Goal: Information Seeking & Learning: Learn about a topic

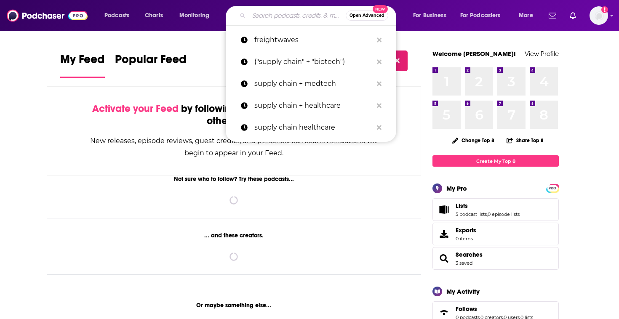
click at [290, 14] on input "Search podcasts, credits, & more..." at bounding box center [297, 15] width 97 height 13
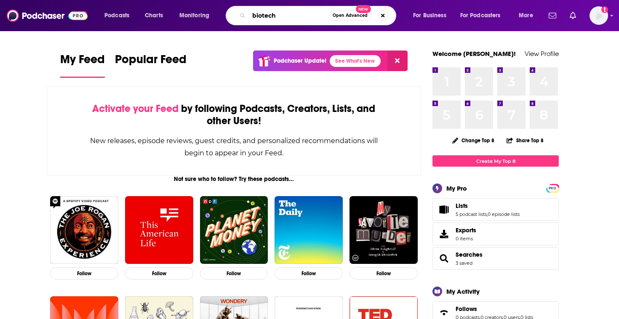
type input "biotech"
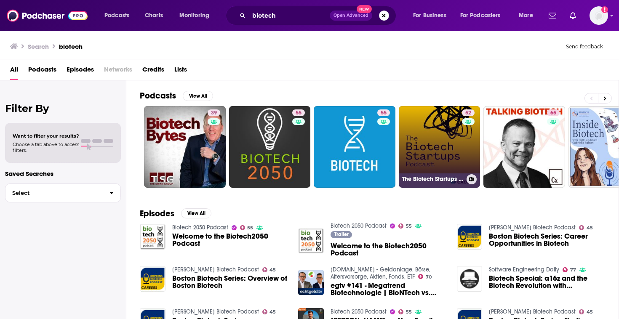
click at [462, 143] on div "52" at bounding box center [469, 142] width 15 height 65
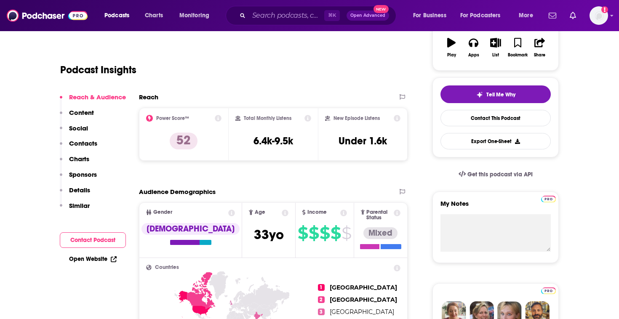
scroll to position [76, 0]
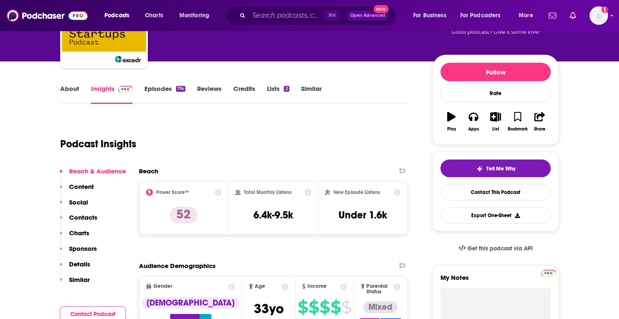
click at [71, 94] on link "About" at bounding box center [69, 94] width 19 height 19
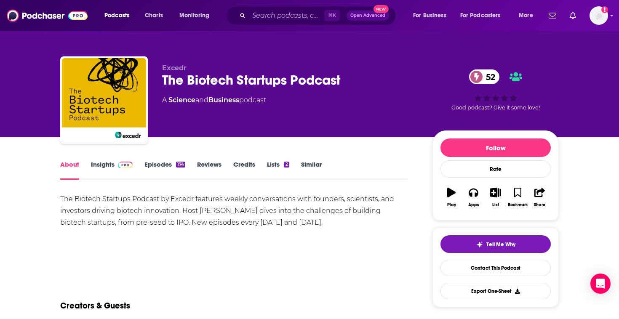
click at [157, 168] on link "Episodes 174" at bounding box center [164, 169] width 41 height 19
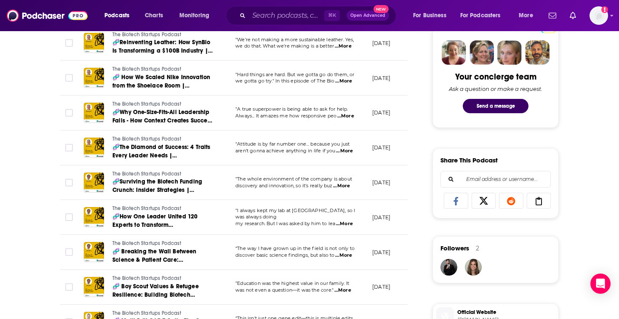
scroll to position [412, 0]
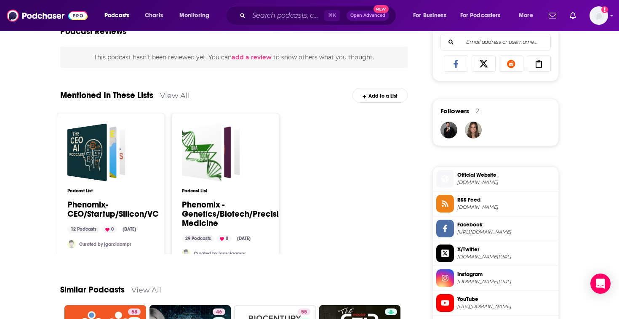
scroll to position [548, 0]
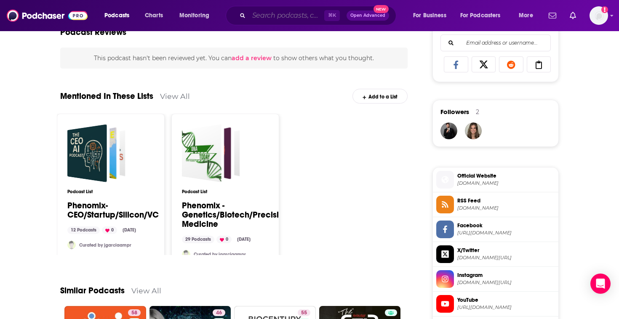
click at [272, 21] on input "Search podcasts, credits, & more..." at bounding box center [286, 15] width 75 height 13
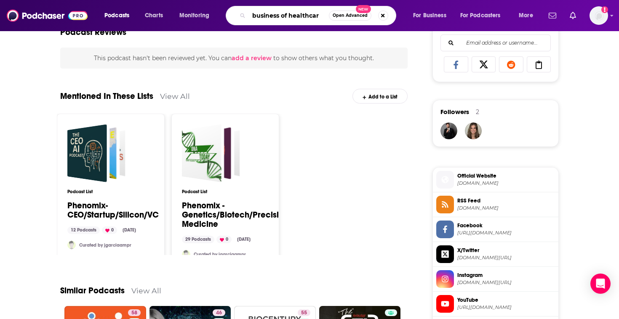
type input "business of healthcare"
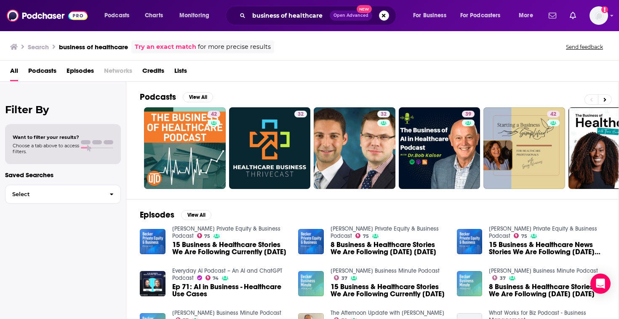
click at [42, 67] on span "Podcasts" at bounding box center [42, 72] width 28 height 17
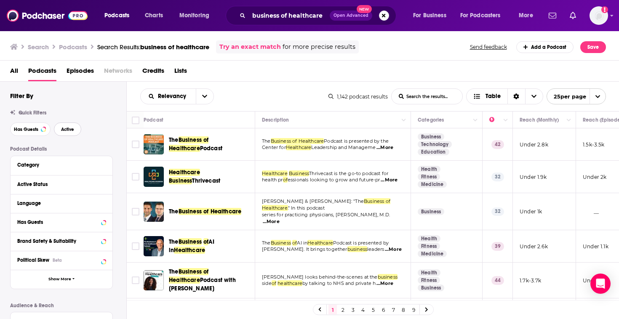
click at [70, 131] on span "Active" at bounding box center [67, 129] width 13 height 5
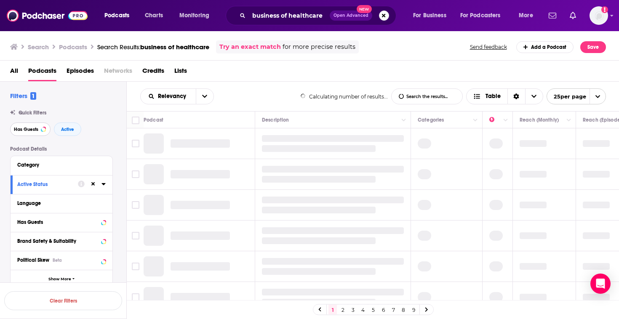
click at [28, 131] on span "Has Guests" at bounding box center [26, 129] width 24 height 5
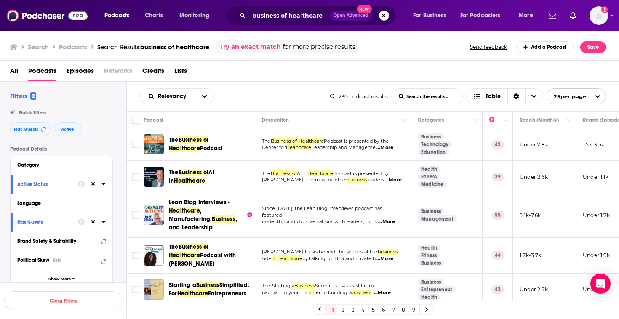
click at [385, 150] on span "...More" at bounding box center [385, 147] width 17 height 7
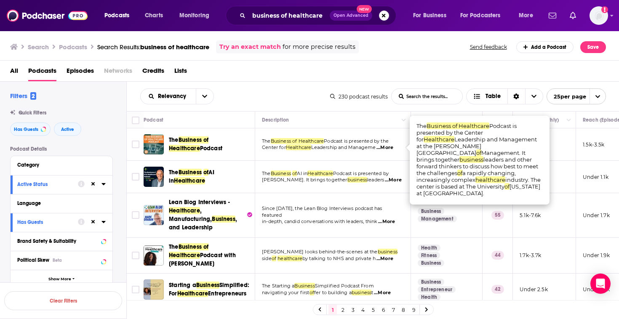
click at [263, 92] on div "Relevancy List Search Input Search the results... Table" at bounding box center [235, 96] width 190 height 16
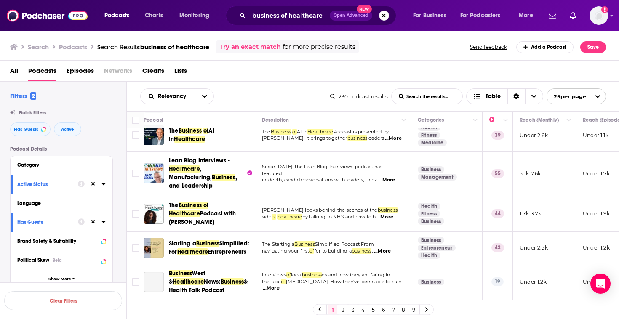
scroll to position [43, 0]
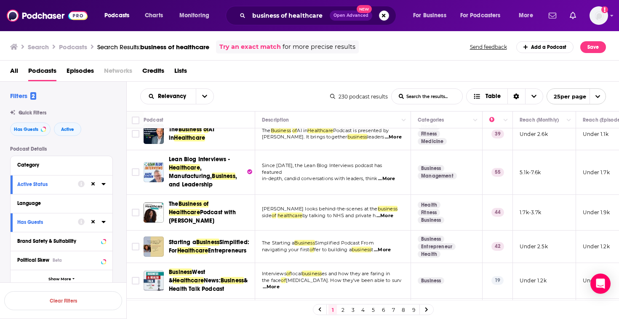
click at [389, 176] on span "...More" at bounding box center [386, 179] width 17 height 7
click at [385, 213] on span "...More" at bounding box center [385, 216] width 17 height 7
click at [382, 247] on span "...More" at bounding box center [382, 250] width 17 height 7
click at [342, 309] on link "2" at bounding box center [343, 310] width 8 height 10
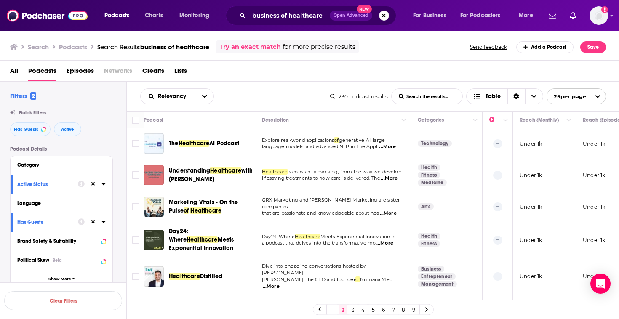
click at [394, 211] on span "...More" at bounding box center [388, 213] width 17 height 7
drag, startPoint x: 435, startPoint y: 201, endPoint x: 385, endPoint y: 203, distance: 50.1
click at [387, 204] on span "GRX Marketing and Finch Marketing are sister companies" at bounding box center [331, 203] width 138 height 13
click at [391, 210] on span "...More" at bounding box center [388, 213] width 17 height 7
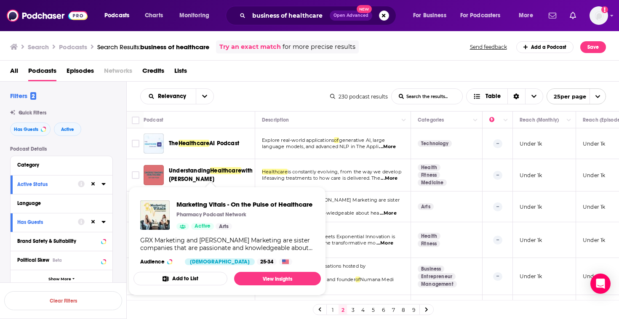
click at [234, 71] on div "All Podcasts Episodes Networks Credits Lists" at bounding box center [311, 72] width 603 height 17
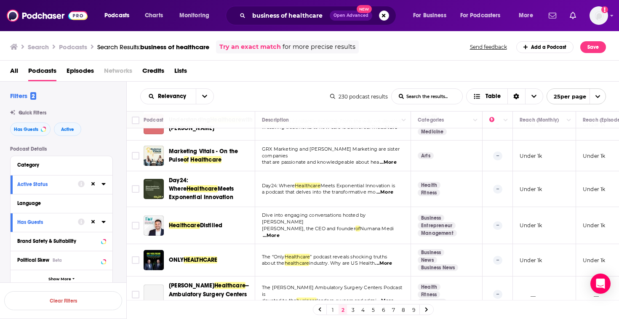
scroll to position [51, 0]
click at [280, 232] on span "...More" at bounding box center [271, 235] width 17 height 7
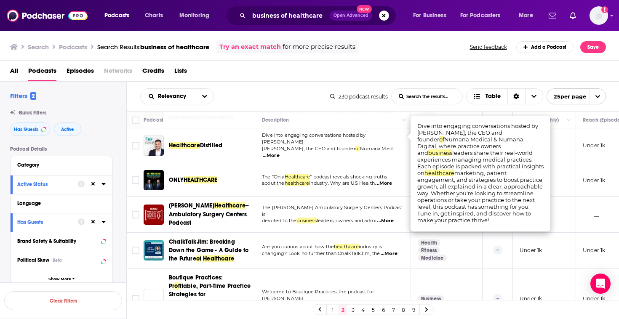
scroll to position [136, 0]
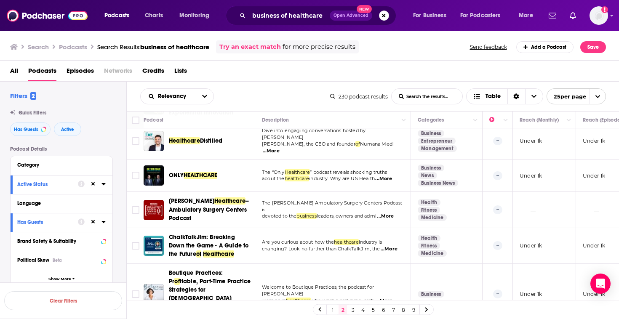
click at [296, 87] on div "Relevancy List Search Input Search the results... Table 230 podcast results Lis…" at bounding box center [373, 96] width 493 height 29
click at [392, 176] on span "...More" at bounding box center [383, 179] width 17 height 7
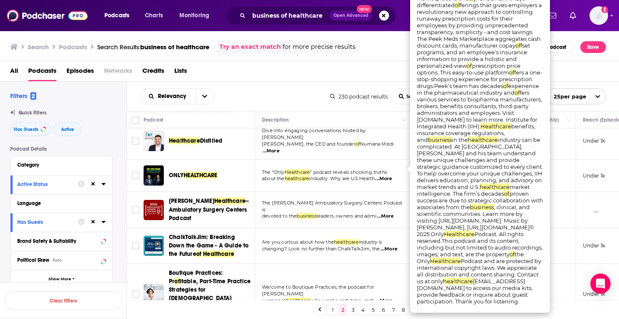
click at [280, 95] on div "Relevancy List Search Input Search the results... Table" at bounding box center [235, 96] width 190 height 16
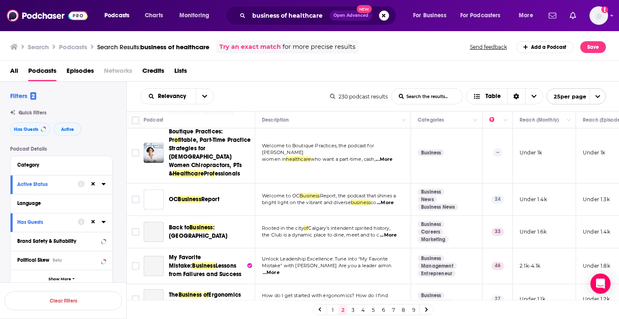
scroll to position [308, 0]
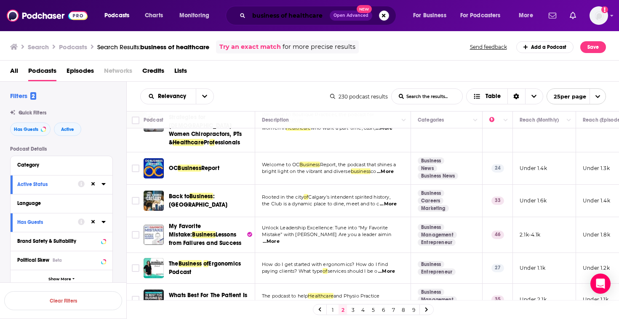
click at [279, 13] on input "business of healthcare" at bounding box center [289, 15] width 81 height 13
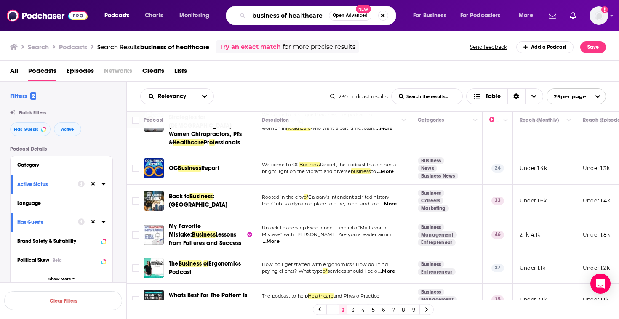
click at [279, 13] on input "business of healthcare" at bounding box center [289, 15] width 80 height 13
type input "healthcare supply chain"
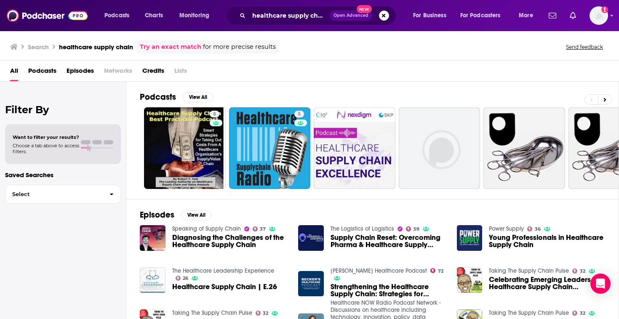
click at [48, 75] on span "Podcasts" at bounding box center [42, 72] width 28 height 17
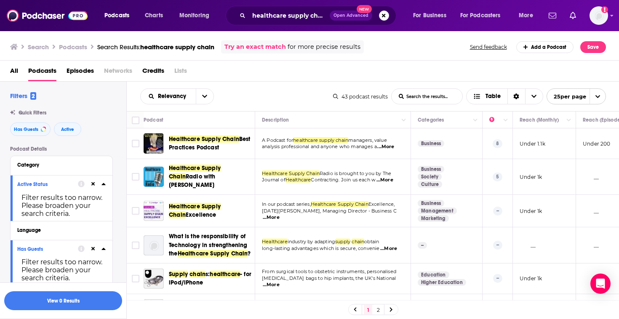
drag, startPoint x: 235, startPoint y: 197, endPoint x: 356, endPoint y: 6, distance: 226.3
drag, startPoint x: 184, startPoint y: 206, endPoint x: 214, endPoint y: 2, distance: 206.4
click at [64, 127] on span "Active" at bounding box center [67, 129] width 13 height 5
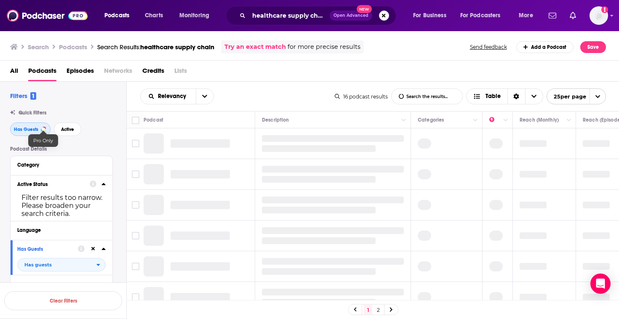
click at [44, 128] on div at bounding box center [43, 129] width 3 height 3
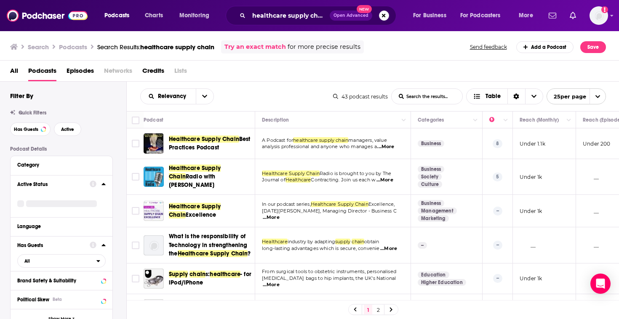
click at [37, 76] on span "Podcasts" at bounding box center [42, 72] width 28 height 17
drag, startPoint x: 189, startPoint y: 139, endPoint x: 512, endPoint y: 0, distance: 351.3
click at [0, 0] on div "Podcasts Charts Monitoring healthcare supply chain Open Advanced New For Busine…" at bounding box center [309, 159] width 619 height 319
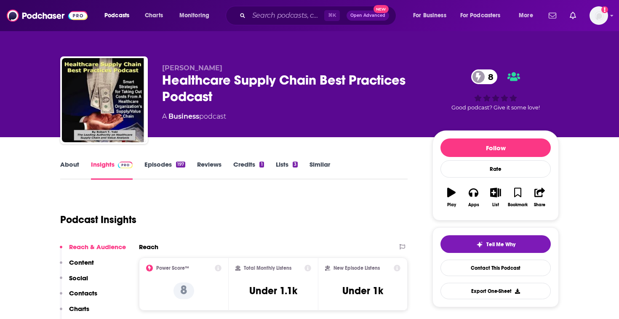
click at [72, 171] on link "About" at bounding box center [69, 169] width 19 height 19
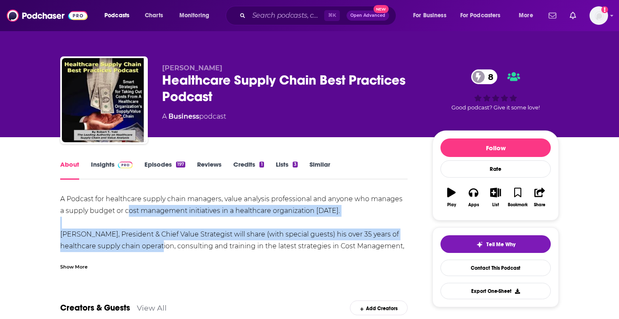
drag, startPoint x: 130, startPoint y: 213, endPoint x: 180, endPoint y: 280, distance: 83.6
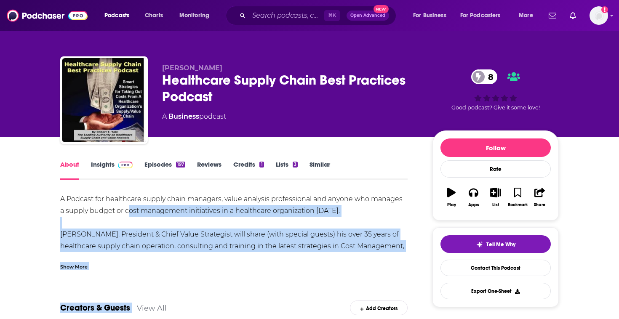
click at [189, 223] on div "A Podcast for healthcare supply chain managers, value analysis professional and…" at bounding box center [233, 234] width 347 height 83
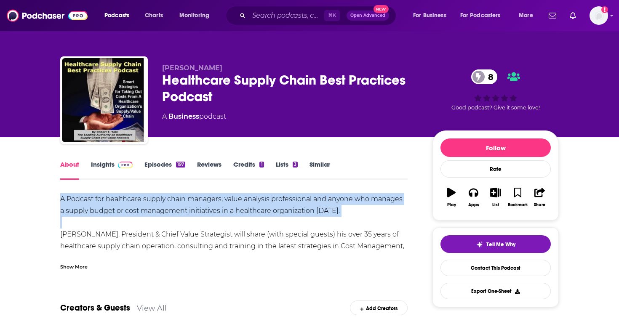
drag, startPoint x: 189, startPoint y: 223, endPoint x: 69, endPoint y: 193, distance: 123.4
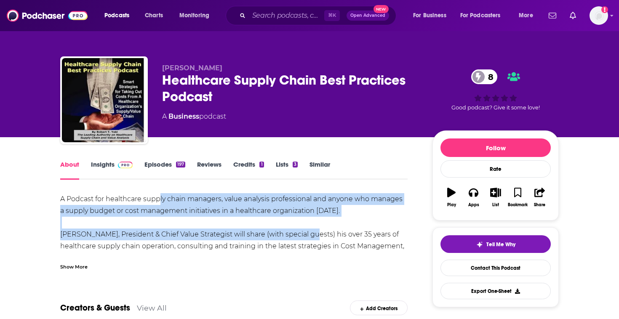
drag, startPoint x: 297, startPoint y: 236, endPoint x: 160, endPoint y: 203, distance: 141.3
click at [160, 203] on div "A Podcast for healthcare supply chain managers, value analysis professional and…" at bounding box center [233, 234] width 347 height 83
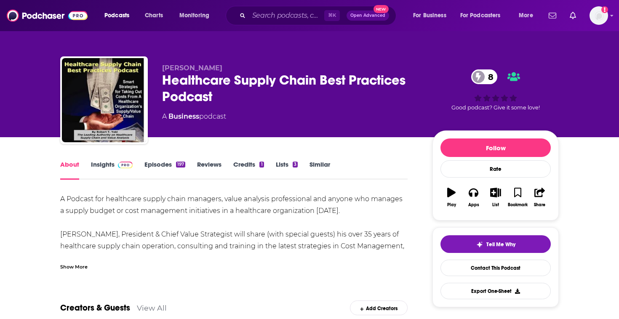
drag, startPoint x: 281, startPoint y: 245, endPoint x: 155, endPoint y: 209, distance: 130.6
click at [251, 243] on div "A Podcast for healthcare supply chain managers, value analysis professional and…" at bounding box center [233, 234] width 347 height 83
drag, startPoint x: 155, startPoint y: 209, endPoint x: 251, endPoint y: 266, distance: 110.7
click at [246, 264] on div "A Podcast for healthcare supply chain managers, value analysis professional and…" at bounding box center [233, 231] width 347 height 77
click at [82, 268] on div "Show More" at bounding box center [73, 266] width 27 height 8
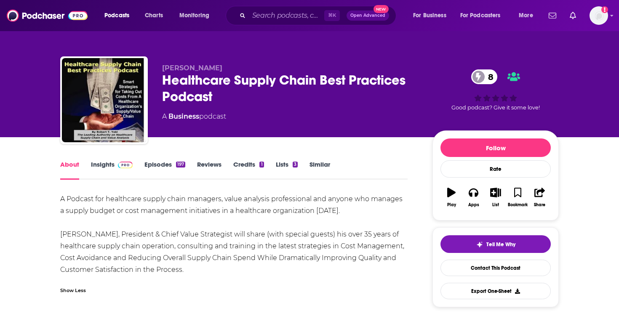
click at [159, 171] on link "Episodes 197" at bounding box center [164, 169] width 41 height 19
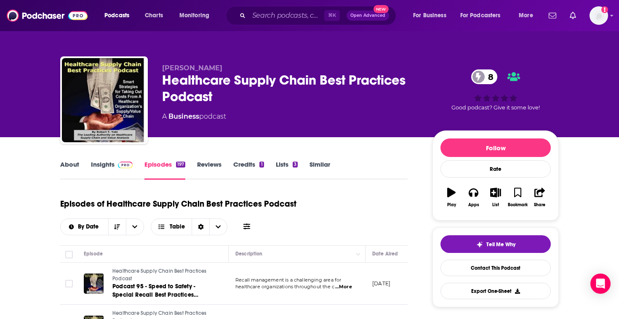
scroll to position [165, 0]
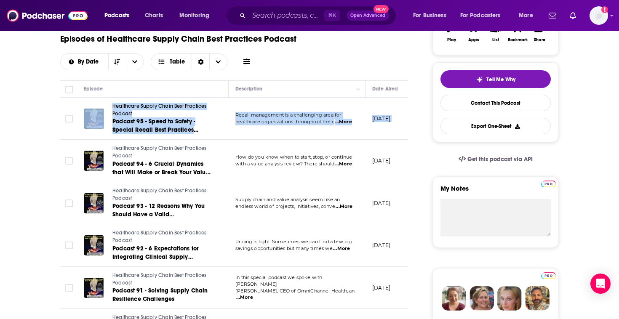
drag, startPoint x: 10, startPoint y: 163, endPoint x: 10, endPoint y: 133, distance: 30.7
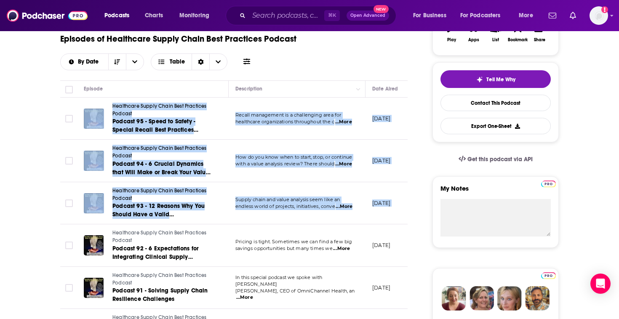
drag, startPoint x: 15, startPoint y: 148, endPoint x: 22, endPoint y: 255, distance: 107.2
drag, startPoint x: 22, startPoint y: 255, endPoint x: 22, endPoint y: 108, distance: 147.0
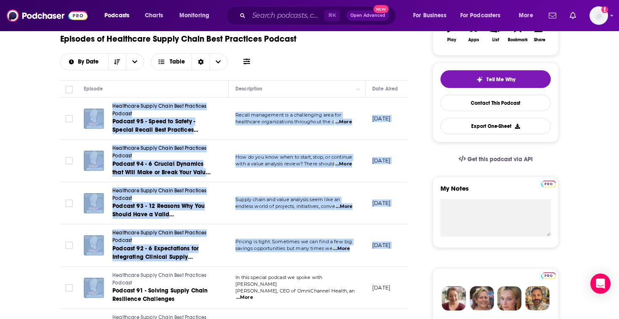
drag, startPoint x: 22, startPoint y: 108, endPoint x: 114, endPoint y: 305, distance: 217.6
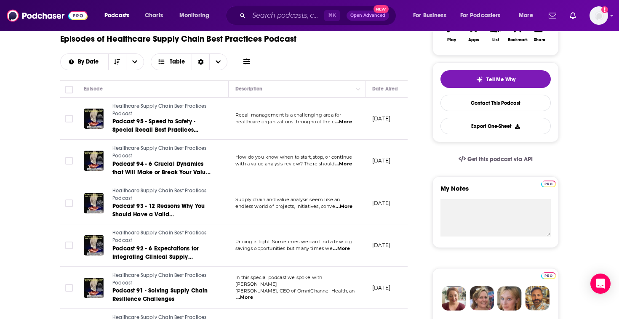
scroll to position [24, 0]
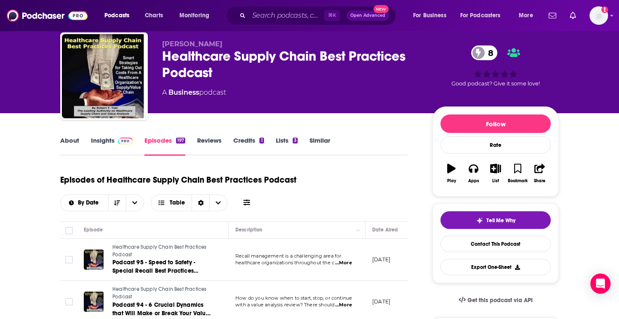
click at [94, 145] on link "Insights" at bounding box center [112, 145] width 42 height 19
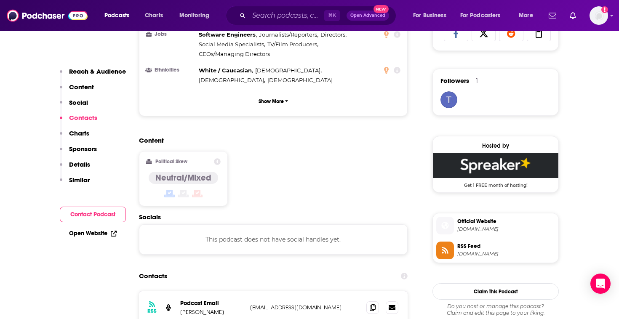
scroll to position [730, 0]
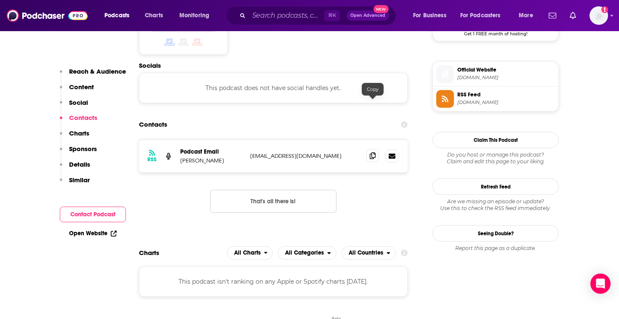
click at [371, 152] on icon at bounding box center [373, 155] width 6 height 7
drag, startPoint x: 220, startPoint y: 113, endPoint x: 176, endPoint y: 112, distance: 44.7
click at [176, 140] on div "RSS Podcast Email Robert Yokl ryokl@strategicva.com ryokl@strategicva.com" at bounding box center [273, 156] width 269 height 33
click at [208, 157] on p "Robert Yokl" at bounding box center [211, 160] width 63 height 7
click at [192, 157] on p "Robert Yokl" at bounding box center [211, 160] width 63 height 7
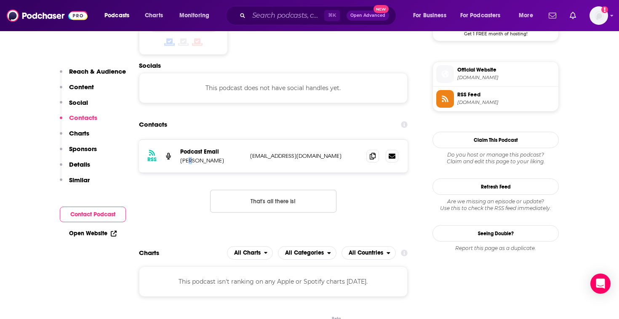
click at [192, 157] on p "Robert Yokl" at bounding box center [211, 160] width 63 height 7
click at [373, 152] on icon at bounding box center [373, 155] width 6 height 7
click at [371, 152] on icon at bounding box center [373, 155] width 6 height 7
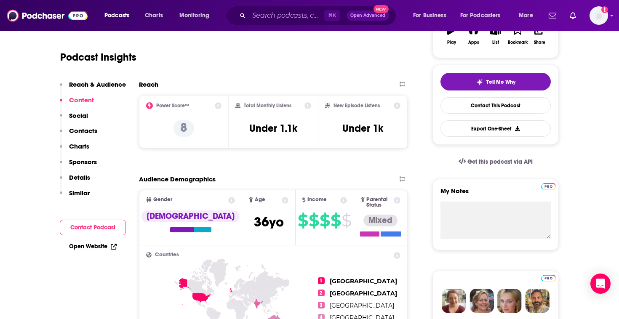
scroll to position [0, 0]
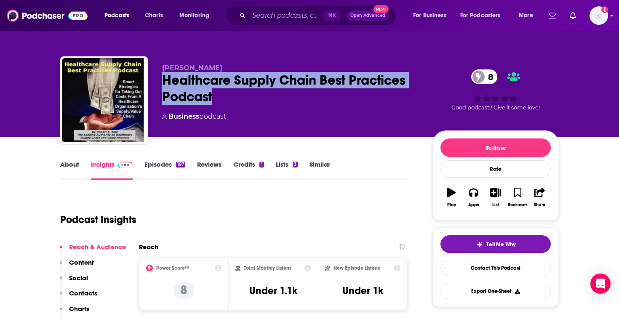
drag, startPoint x: 219, startPoint y: 106, endPoint x: 152, endPoint y: 85, distance: 69.7
click at [152, 85] on div "Robert Yokl Healthcare Supply Chain Best Practices Podcast 8 A Business podcast…" at bounding box center [309, 101] width 499 height 91
copy h2 "Healthcare Supply Chain Best Practices Podcast"
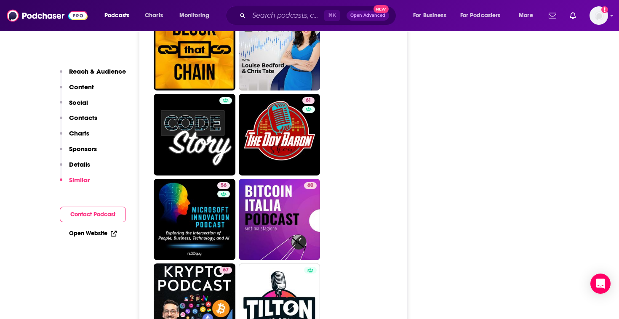
scroll to position [2436, 0]
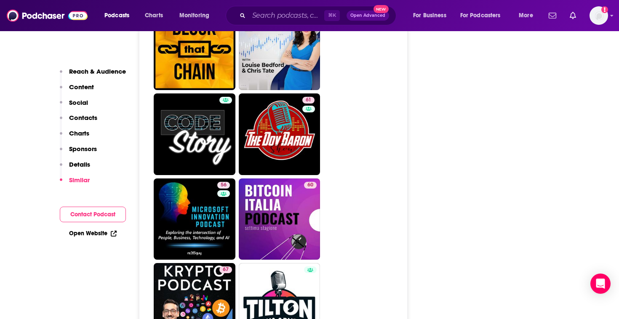
drag, startPoint x: 206, startPoint y: 145, endPoint x: 534, endPoint y: 3, distance: 357.9
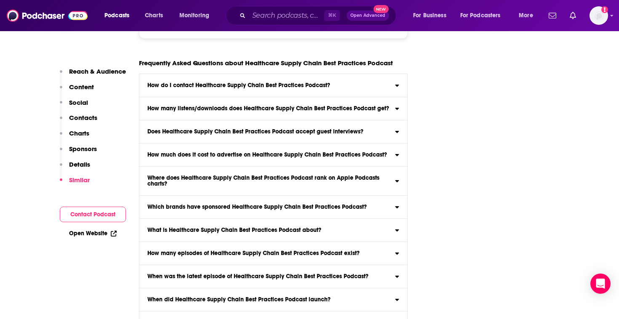
scroll to position [3209, 0]
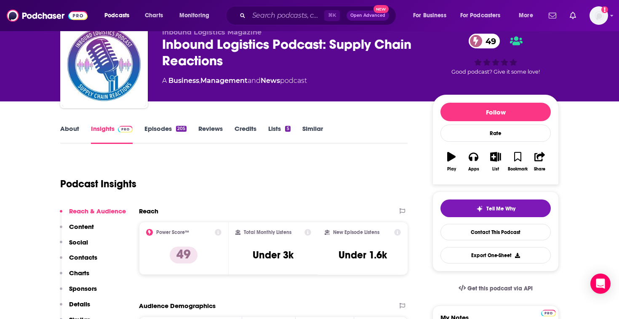
scroll to position [40, 0]
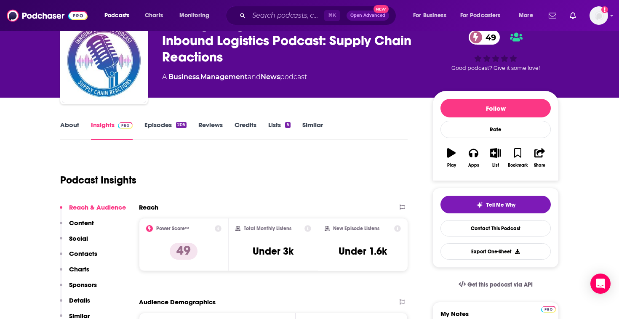
click at [65, 126] on link "About" at bounding box center [69, 130] width 19 height 19
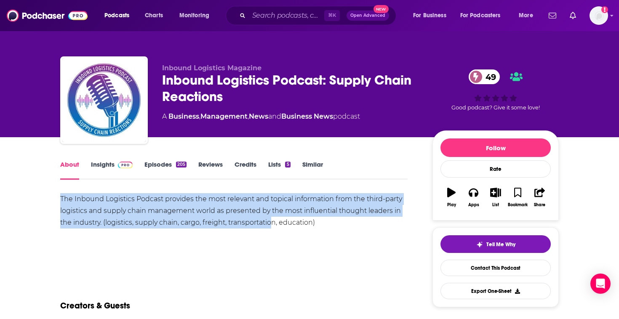
drag, startPoint x: 242, startPoint y: 187, endPoint x: 273, endPoint y: 224, distance: 48.1
click at [273, 224] on div "The Inbound Logistics Podcast provides the most relevant and topical informatio…" at bounding box center [233, 210] width 347 height 35
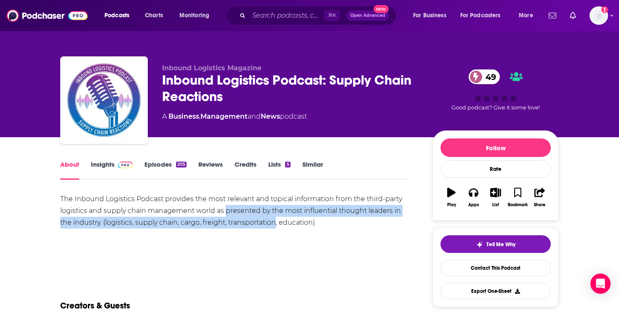
drag, startPoint x: 273, startPoint y: 224, endPoint x: 245, endPoint y: 206, distance: 33.7
click at [245, 206] on div "The Inbound Logistics Podcast provides the most relevant and topical informatio…" at bounding box center [233, 210] width 347 height 35
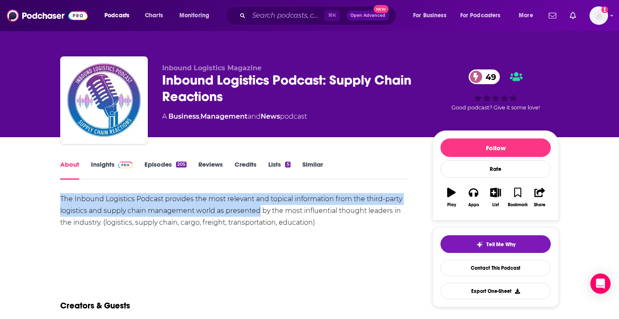
drag, startPoint x: 245, startPoint y: 206, endPoint x: 264, endPoint y: 191, distance: 24.9
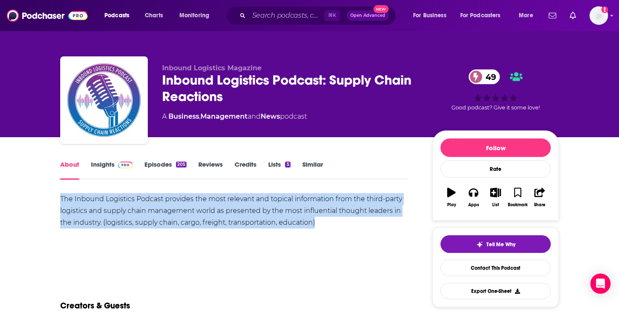
drag, startPoint x: 264, startPoint y: 191, endPoint x: 302, endPoint y: 229, distance: 53.9
click at [302, 229] on div "The Inbound Logistics Podcast provides the most relevant and topical informatio…" at bounding box center [233, 222] width 347 height 59
drag, startPoint x: 313, startPoint y: 225, endPoint x: 359, endPoint y: 253, distance: 53.9
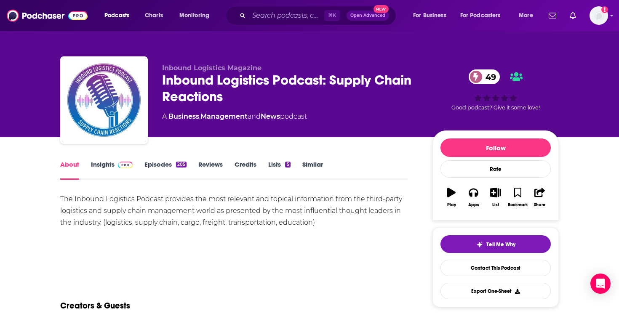
click at [359, 253] on div "The Inbound Logistics Podcast provides the most relevant and topical informatio…" at bounding box center [233, 231] width 347 height 77
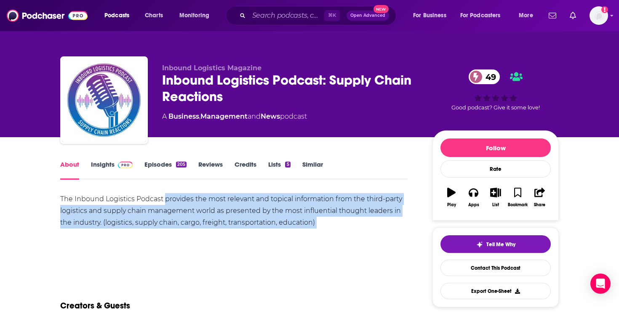
drag, startPoint x: 359, startPoint y: 253, endPoint x: 116, endPoint y: 187, distance: 252.2
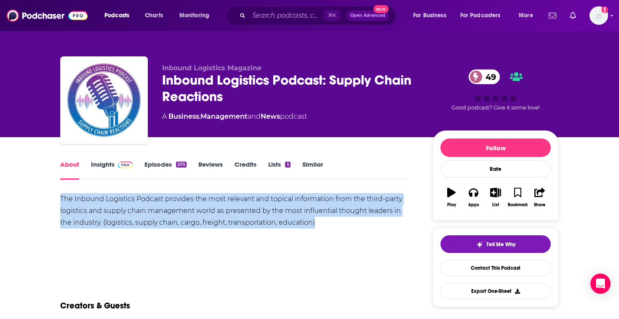
drag, startPoint x: 116, startPoint y: 187, endPoint x: 211, endPoint y: 259, distance: 119.0
click at [220, 203] on div "The Inbound Logistics Podcast provides the most relevant and topical informatio…" at bounding box center [233, 210] width 347 height 35
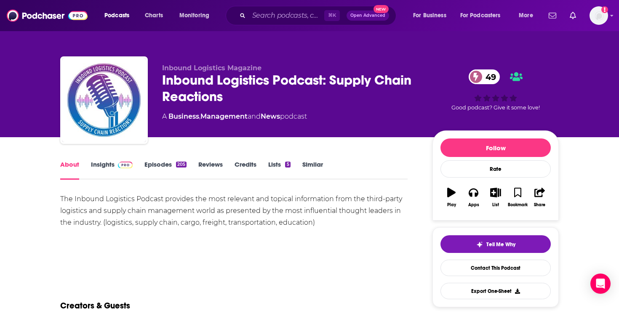
scroll to position [99, 0]
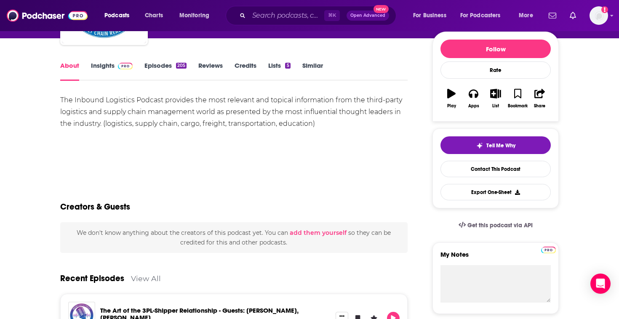
click at [148, 67] on link "Episodes 205" at bounding box center [165, 70] width 42 height 19
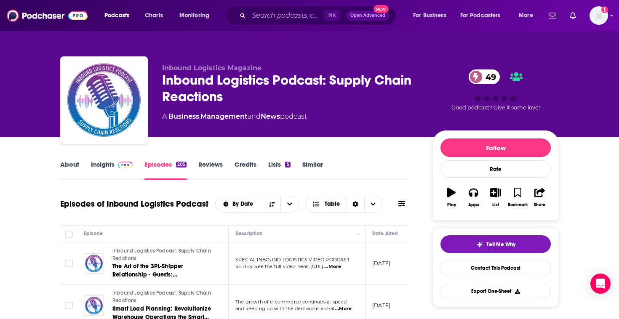
click at [249, 94] on div "Inbound Logistics Podcast: Supply Chain Reactions 49" at bounding box center [290, 88] width 257 height 33
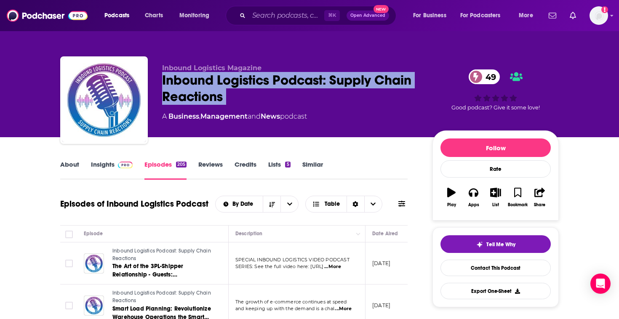
click at [249, 94] on div "Inbound Logistics Podcast: Supply Chain Reactions 49" at bounding box center [290, 88] width 257 height 33
copy div "Inbound Logistics Podcast: Supply Chain Reactions 49"
click at [94, 171] on link "Insights" at bounding box center [112, 169] width 42 height 19
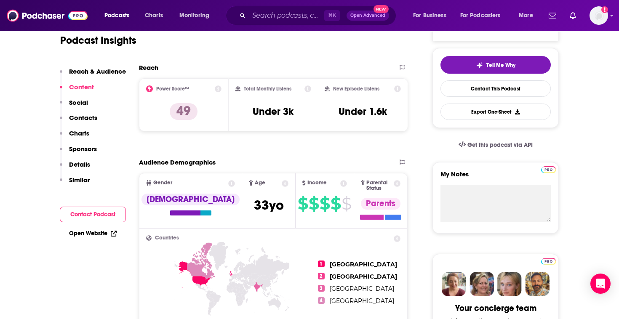
scroll to position [107, 0]
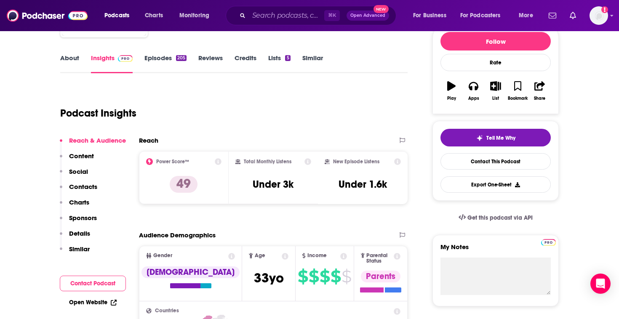
click at [159, 69] on link "Episodes 205" at bounding box center [165, 63] width 42 height 19
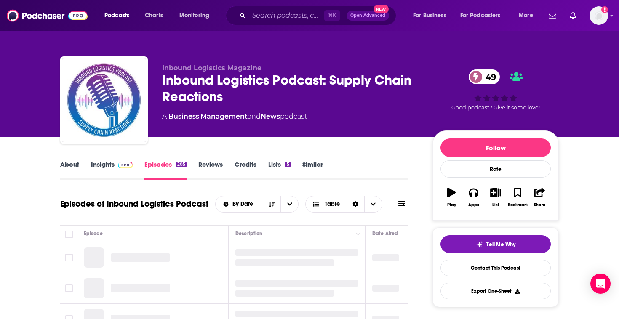
click at [72, 164] on link "About" at bounding box center [69, 169] width 19 height 19
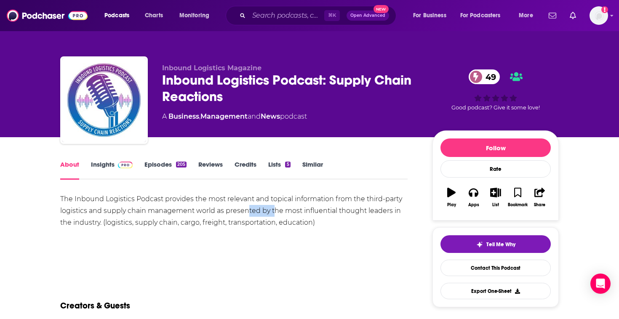
drag, startPoint x: 274, startPoint y: 210, endPoint x: 243, endPoint y: 212, distance: 30.4
click at [246, 211] on div "The Inbound Logistics Podcast provides the most relevant and topical informatio…" at bounding box center [233, 210] width 347 height 35
click at [243, 212] on div "The Inbound Logistics Podcast provides the most relevant and topical informatio…" at bounding box center [233, 210] width 347 height 35
click at [152, 165] on link "Episodes 205" at bounding box center [165, 169] width 42 height 19
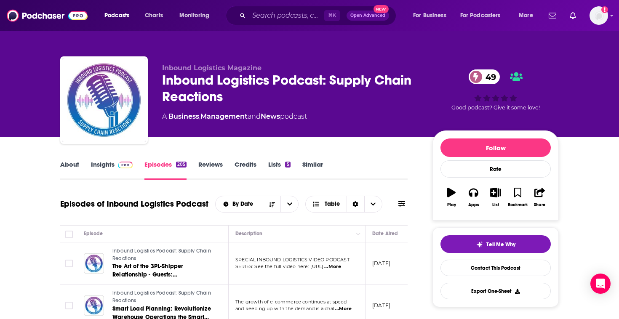
click at [76, 166] on link "About" at bounding box center [69, 169] width 19 height 19
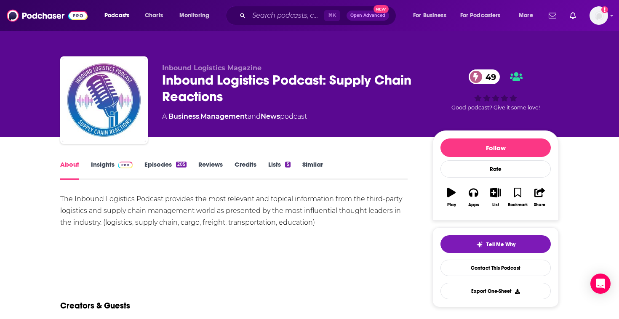
click at [157, 163] on link "Episodes 205" at bounding box center [165, 169] width 42 height 19
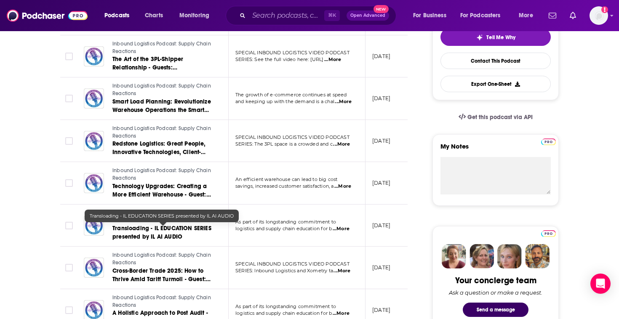
scroll to position [144, 0]
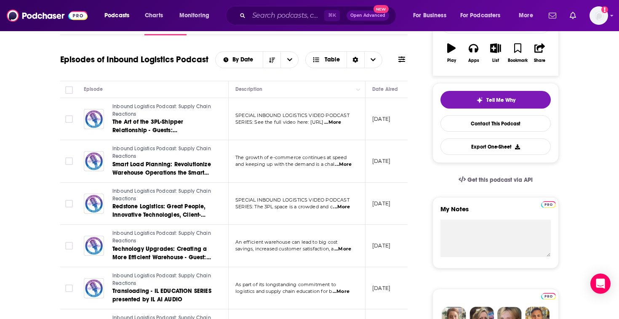
click at [348, 118] on span "SPECIAL INBOUND LOGISTICS VIDEO PODCAST" at bounding box center [292, 115] width 114 height 6
click at [349, 166] on span "...More" at bounding box center [343, 164] width 17 height 7
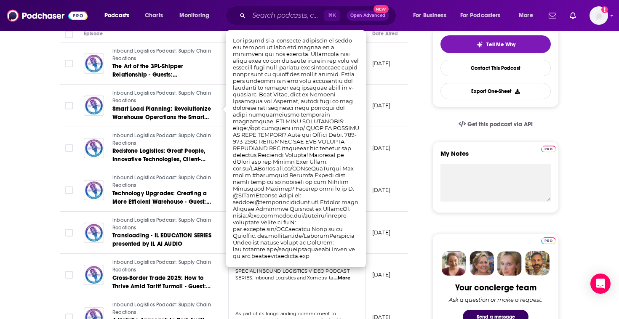
scroll to position [201, 0]
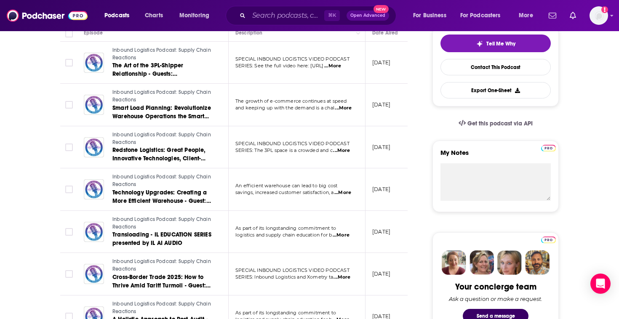
scroll to position [18, 0]
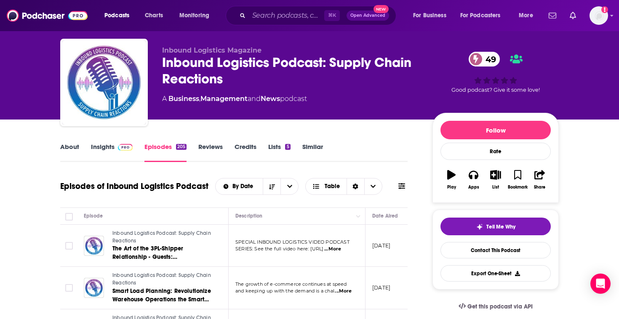
click at [105, 147] on link "Insights" at bounding box center [112, 152] width 42 height 19
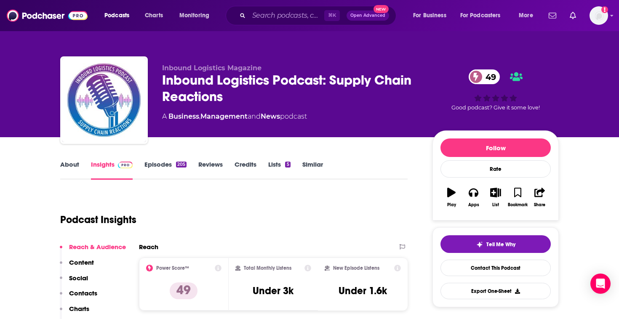
click at [231, 88] on div "Inbound Logistics Podcast: Supply Chain Reactions 49" at bounding box center [290, 88] width 257 height 33
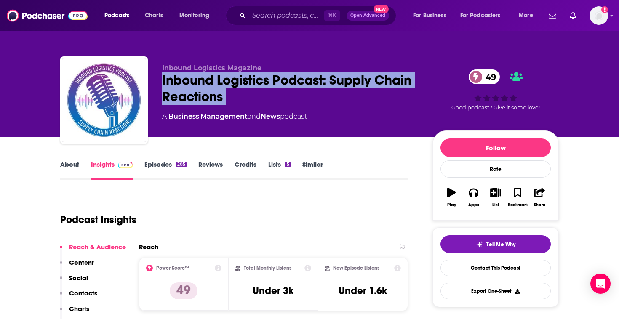
click at [231, 88] on div "Inbound Logistics Podcast: Supply Chain Reactions 49" at bounding box center [290, 88] width 257 height 33
copy div "Inbound Logistics Podcast: Supply Chain Reactions 49"
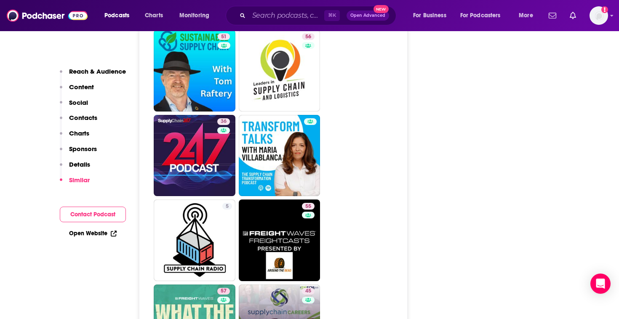
scroll to position [1753, 0]
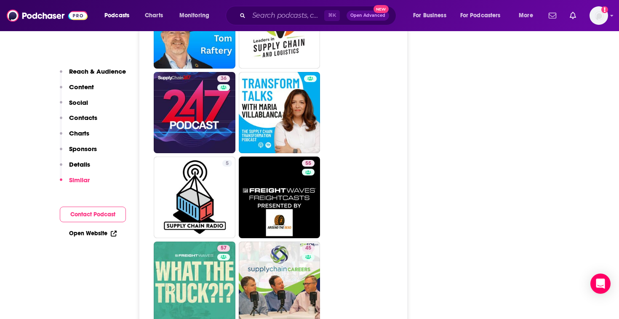
drag, startPoint x: 129, startPoint y: 287, endPoint x: 10, endPoint y: 142, distance: 187.9
drag, startPoint x: 20, startPoint y: 42, endPoint x: 50, endPoint y: 214, distance: 174.4
drag, startPoint x: 275, startPoint y: 207, endPoint x: 528, endPoint y: 0, distance: 327.1
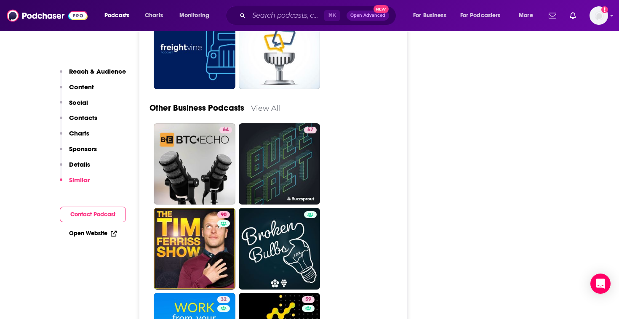
scroll to position [2621, 0]
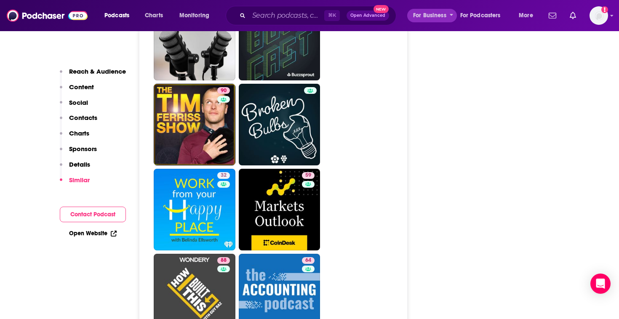
drag, startPoint x: 182, startPoint y: 251, endPoint x: 446, endPoint y: 13, distance: 355.2
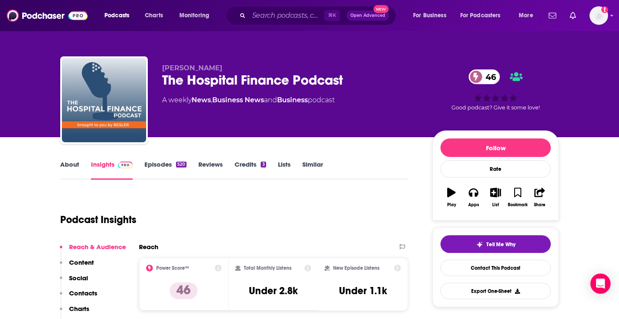
click at [69, 165] on link "About" at bounding box center [69, 169] width 19 height 19
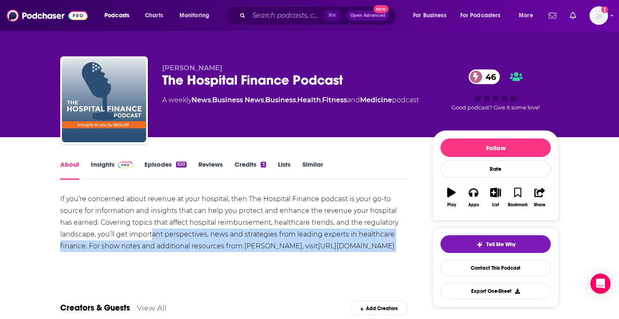
drag, startPoint x: 153, startPoint y: 270, endPoint x: 153, endPoint y: 229, distance: 41.3
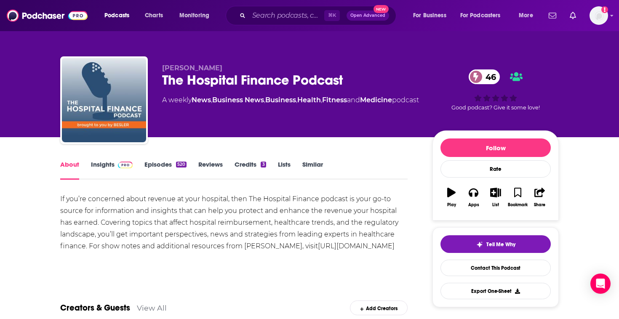
click at [153, 226] on div "If you’re concerned about revenue at your hospital, then The Hospital Finance p…" at bounding box center [233, 228] width 347 height 71
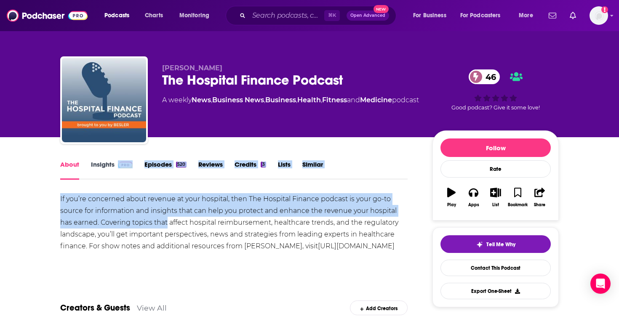
drag, startPoint x: 153, startPoint y: 226, endPoint x: 132, endPoint y: 173, distance: 57.1
click at [138, 203] on div "If you’re concerned about revenue at your hospital, then The Hospital Finance p…" at bounding box center [233, 228] width 347 height 71
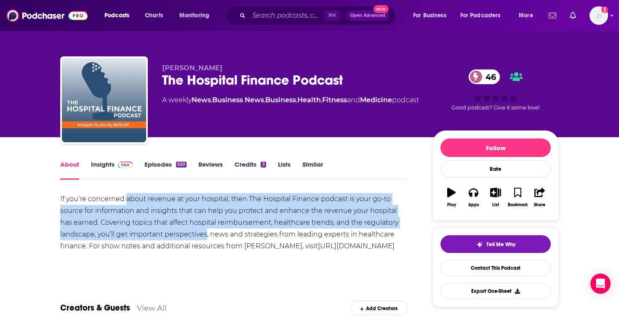
drag, startPoint x: 138, startPoint y: 203, endPoint x: 173, endPoint y: 237, distance: 48.3
click at [173, 237] on div "If you’re concerned about revenue at your hospital, then The Hospital Finance p…" at bounding box center [233, 228] width 347 height 71
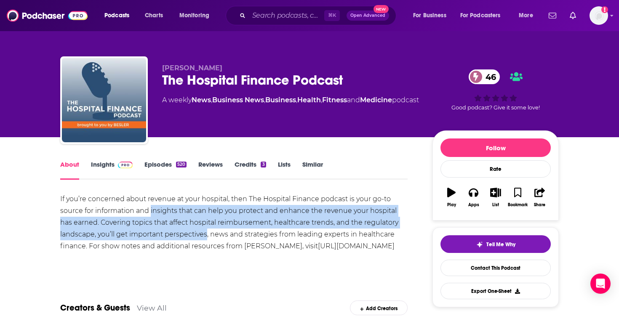
drag, startPoint x: 173, startPoint y: 237, endPoint x: 173, endPoint y: 213, distance: 24.0
click at [173, 213] on div "If you’re concerned about revenue at your hospital, then The Hospital Finance p…" at bounding box center [233, 228] width 347 height 71
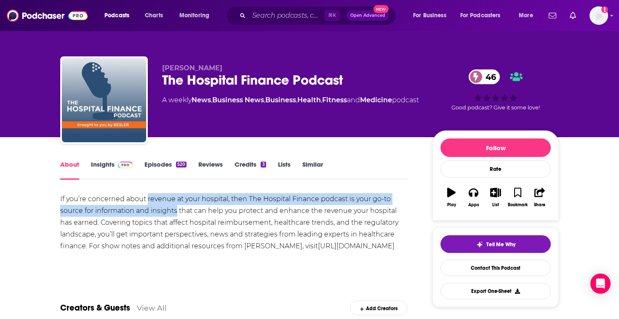
drag, startPoint x: 173, startPoint y: 213, endPoint x: 172, endPoint y: 195, distance: 17.7
click at [172, 195] on div "If you’re concerned about revenue at your hospital, then The Hospital Finance p…" at bounding box center [233, 228] width 347 height 71
click at [206, 242] on div "If you’re concerned about revenue at your hospital, then The Hospital Finance p…" at bounding box center [233, 228] width 347 height 71
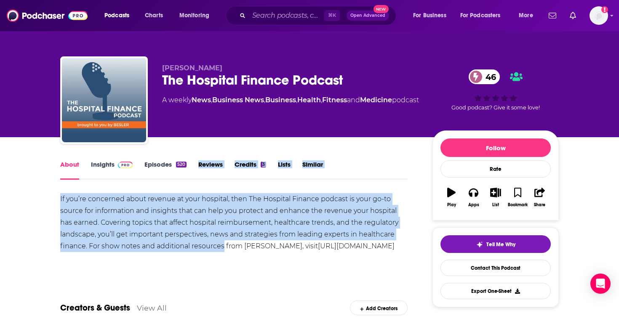
drag, startPoint x: 173, startPoint y: 198, endPoint x: 189, endPoint y: 175, distance: 28.5
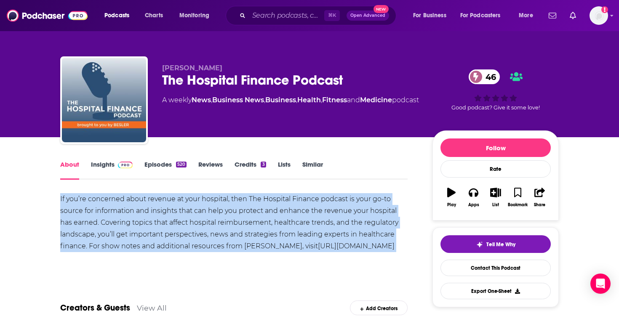
drag, startPoint x: 198, startPoint y: 187, endPoint x: 255, endPoint y: 272, distance: 101.6
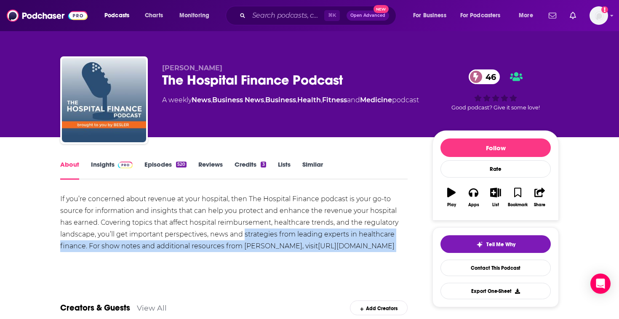
drag, startPoint x: 255, startPoint y: 272, endPoint x: 248, endPoint y: 239, distance: 33.5
click at [248, 239] on div "If you’re concerned about revenue at your hospital, then The Hospital Finance p…" at bounding box center [233, 228] width 347 height 71
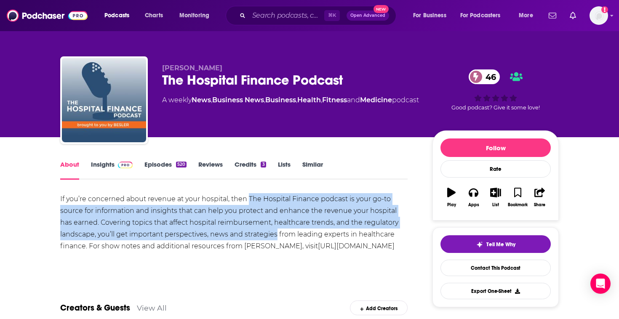
drag, startPoint x: 248, startPoint y: 239, endPoint x: 248, endPoint y: 198, distance: 40.4
click at [248, 198] on div "If you’re concerned about revenue at your hospital, then The Hospital Finance p…" at bounding box center [233, 228] width 347 height 71
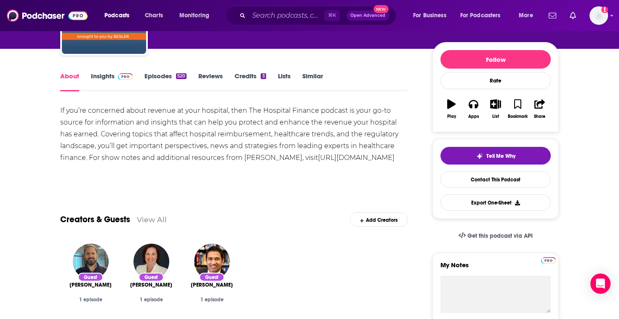
scroll to position [89, 0]
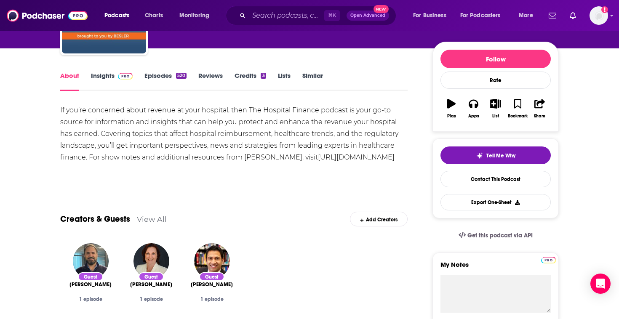
click at [156, 84] on link "Episodes 520" at bounding box center [165, 81] width 42 height 19
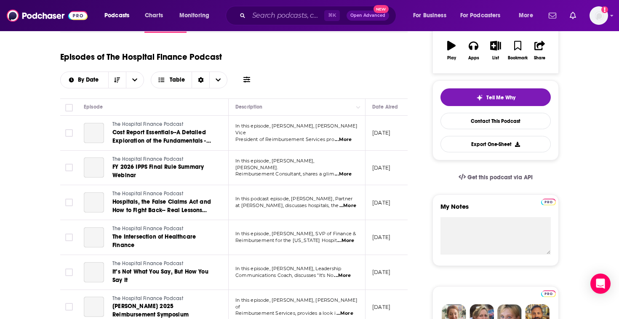
scroll to position [234, 0]
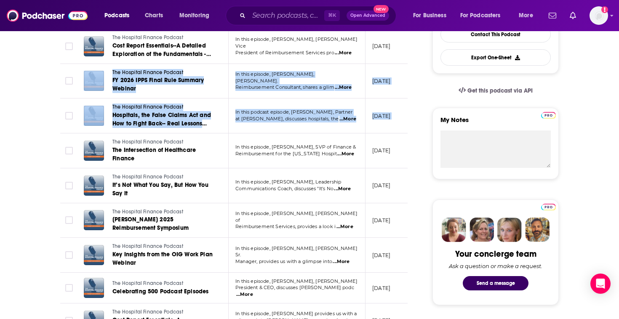
drag, startPoint x: 32, startPoint y: 88, endPoint x: 72, endPoint y: 160, distance: 82.6
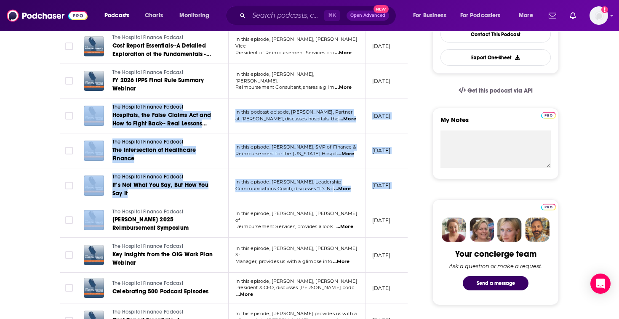
drag, startPoint x: 53, startPoint y: 126, endPoint x: 52, endPoint y: 221, distance: 95.2
drag, startPoint x: 52, startPoint y: 221, endPoint x: 39, endPoint y: 100, distance: 122.0
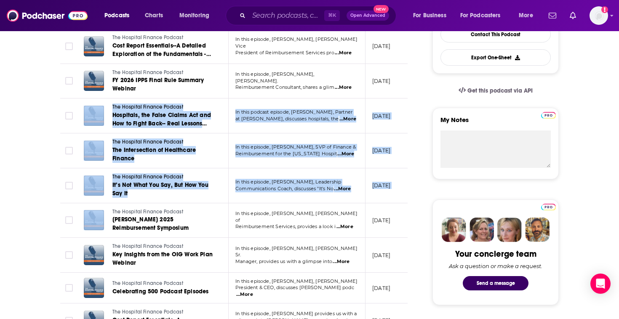
drag, startPoint x: 39, startPoint y: 100, endPoint x: 50, endPoint y: 236, distance: 136.5
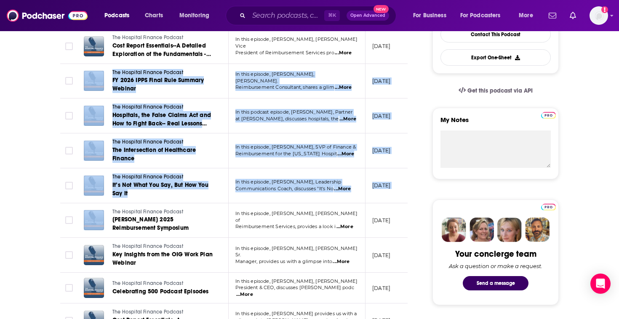
drag, startPoint x: 41, startPoint y: 227, endPoint x: 41, endPoint y: 98, distance: 128.5
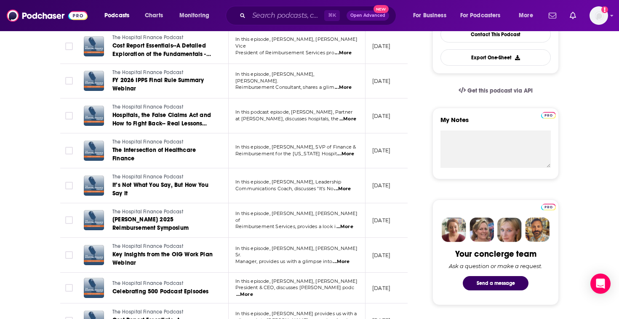
drag, startPoint x: 41, startPoint y: 98, endPoint x: 40, endPoint y: 78, distance: 20.2
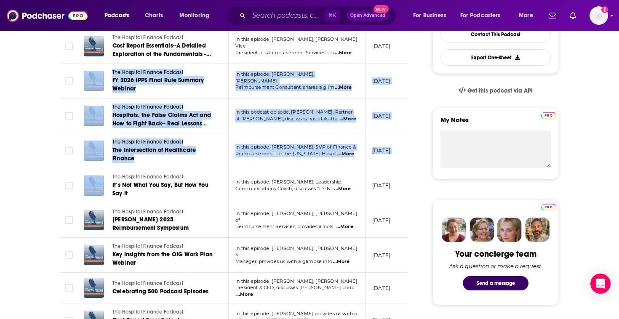
drag, startPoint x: 40, startPoint y: 78, endPoint x: 59, endPoint y: 200, distance: 123.2
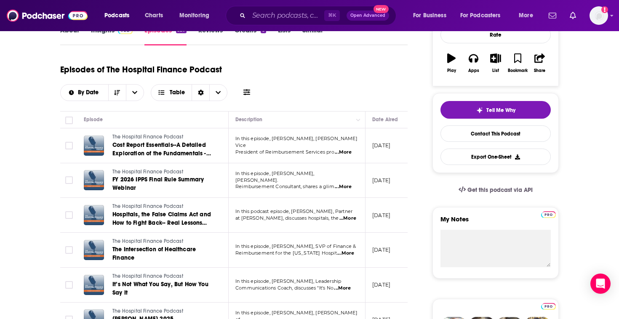
scroll to position [0, 0]
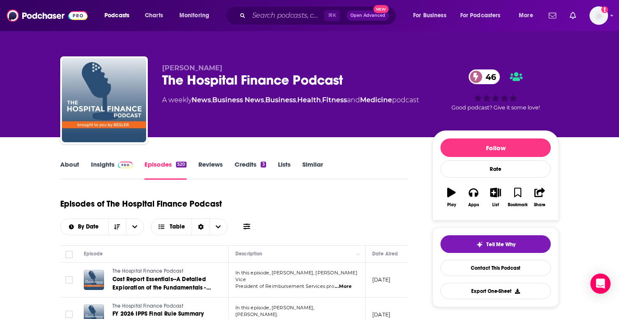
click at [312, 77] on div "The Hospital Finance Podcast 46" at bounding box center [290, 80] width 257 height 16
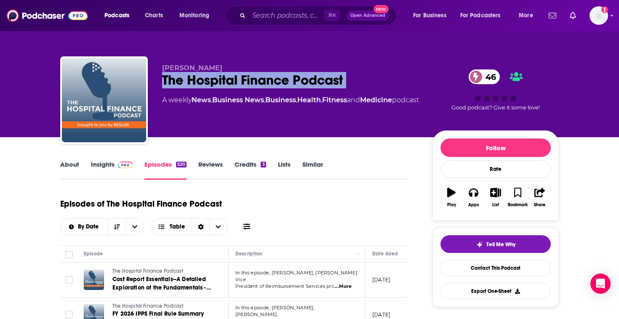
click at [312, 77] on div "The Hospital Finance Podcast 46" at bounding box center [290, 80] width 257 height 16
copy div "The Hospital Finance Podcast 46"
click at [110, 166] on link "Insights" at bounding box center [112, 169] width 42 height 19
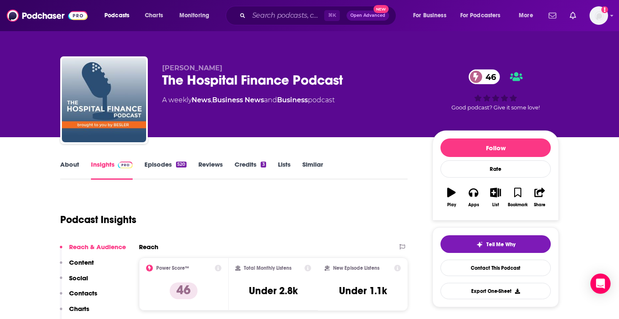
click at [165, 160] on link "Episodes 520" at bounding box center [165, 169] width 42 height 19
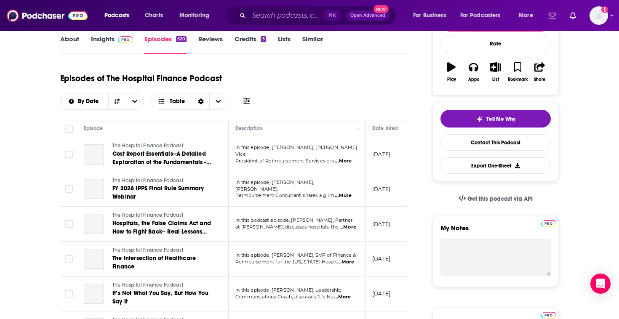
scroll to position [190, 0]
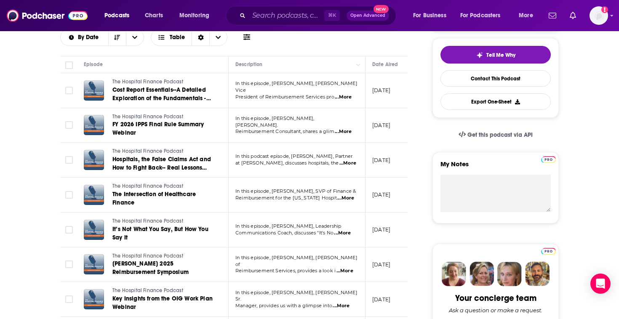
click at [341, 94] on span "...More" at bounding box center [343, 97] width 17 height 7
click at [345, 160] on span "...More" at bounding box center [347, 163] width 17 height 7
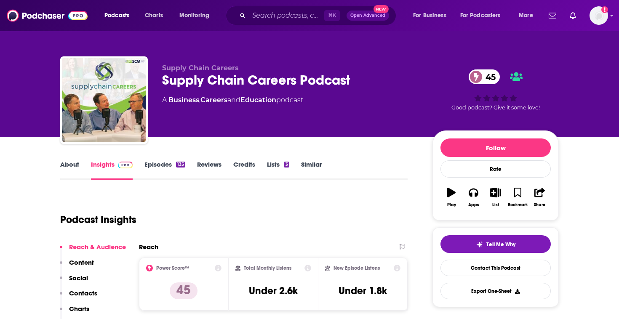
drag, startPoint x: 10, startPoint y: 194, endPoint x: 43, endPoint y: 248, distance: 63.4
drag, startPoint x: 43, startPoint y: 248, endPoint x: 43, endPoint y: 89, distance: 158.4
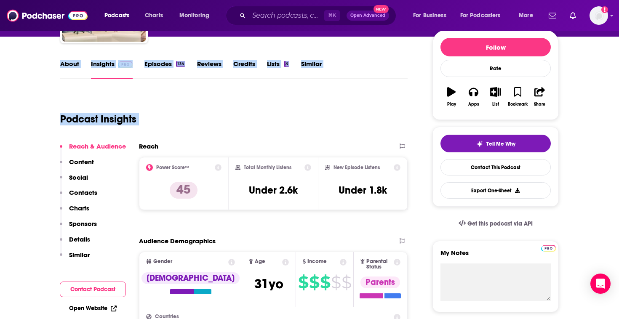
scroll to position [51, 0]
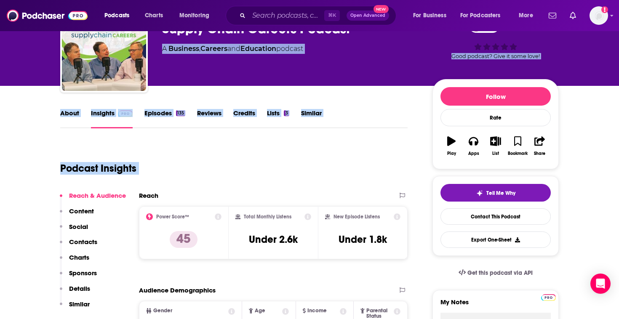
click at [65, 112] on link "About" at bounding box center [69, 118] width 19 height 19
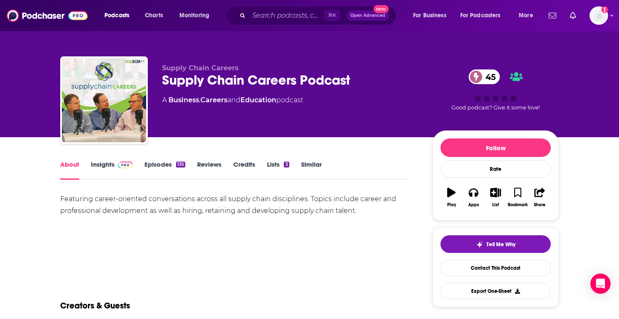
drag, startPoint x: 198, startPoint y: 225, endPoint x: 200, endPoint y: 197, distance: 28.8
click at [198, 219] on div "Featuring career-oriented conversations across all supply chain disciplines. To…" at bounding box center [233, 222] width 347 height 59
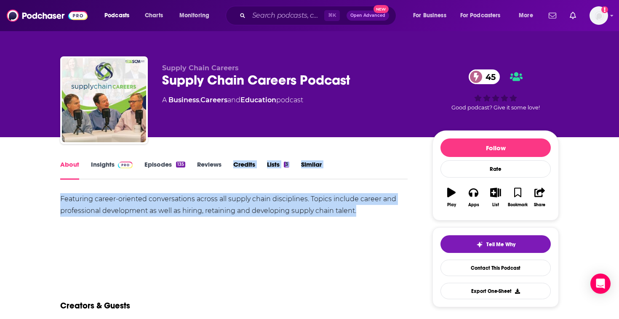
drag, startPoint x: 200, startPoint y: 184, endPoint x: 213, endPoint y: 227, distance: 45.1
drag, startPoint x: 213, startPoint y: 227, endPoint x: 52, endPoint y: 159, distance: 174.4
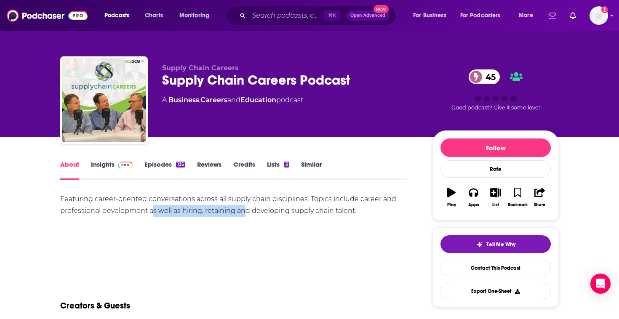
drag, startPoint x: 244, startPoint y: 213, endPoint x: 74, endPoint y: 208, distance: 170.7
click at [78, 210] on div "Featuring career-oriented conversations across all supply chain disciplines. To…" at bounding box center [233, 205] width 347 height 24
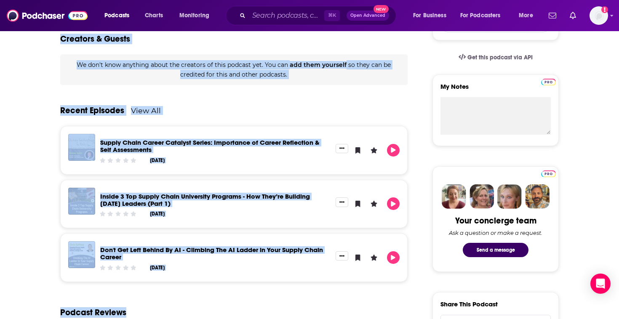
drag, startPoint x: 74, startPoint y: 208, endPoint x: 179, endPoint y: 321, distance: 155.0
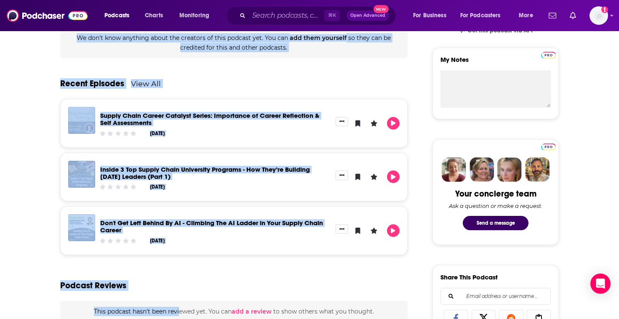
click at [38, 152] on div "About Insights Episodes 135 Reviews Credits Lists 3 Similar Featuring career-or…" at bounding box center [309, 278] width 619 height 871
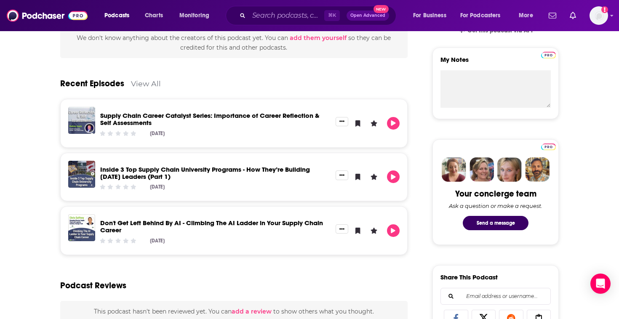
scroll to position [0, 0]
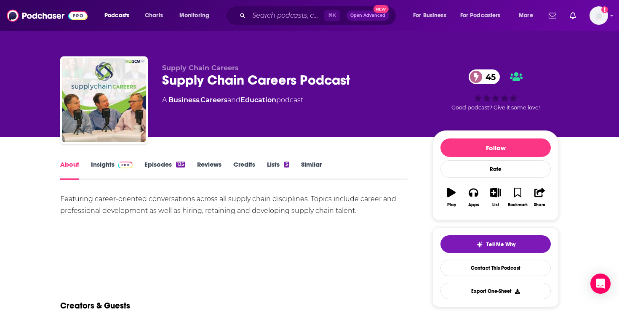
click at [160, 168] on link "Episodes 135" at bounding box center [164, 169] width 41 height 19
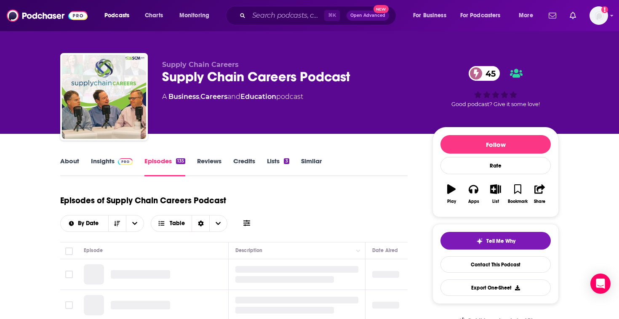
scroll to position [225, 0]
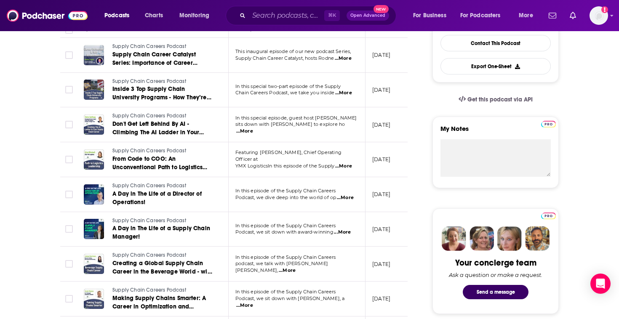
click at [338, 163] on span "...More" at bounding box center [343, 166] width 17 height 7
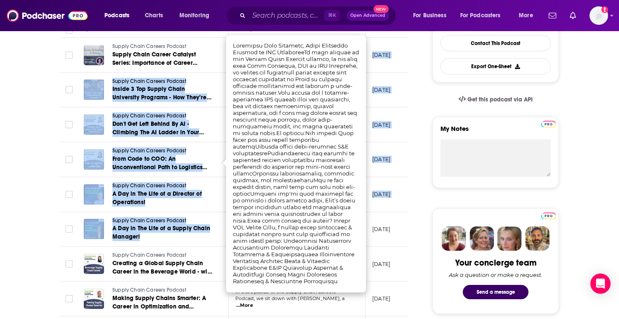
drag, startPoint x: 278, startPoint y: 44, endPoint x: 278, endPoint y: 230, distance: 185.3
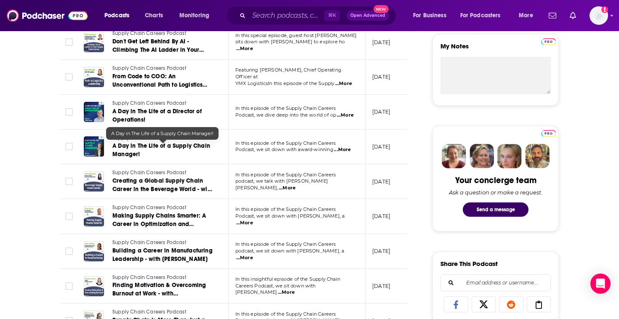
scroll to position [308, 0]
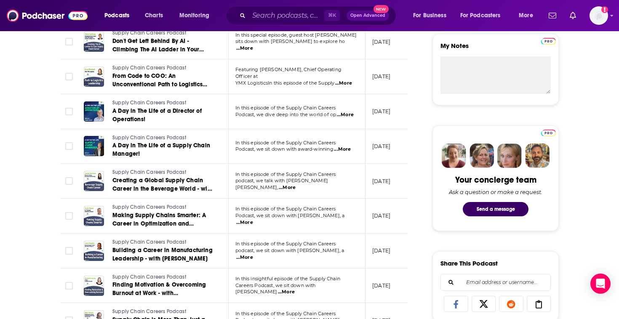
click at [342, 149] on span "...More" at bounding box center [342, 149] width 17 height 7
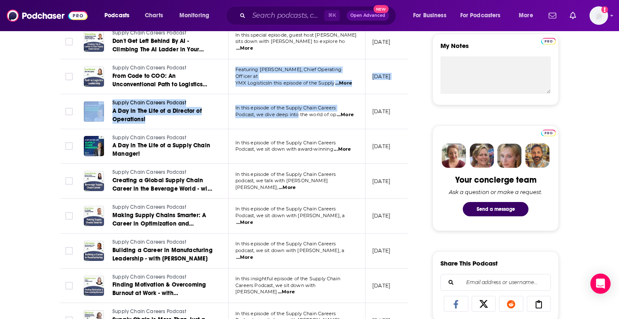
drag, startPoint x: 311, startPoint y: 62, endPoint x: 298, endPoint y: 117, distance: 56.7
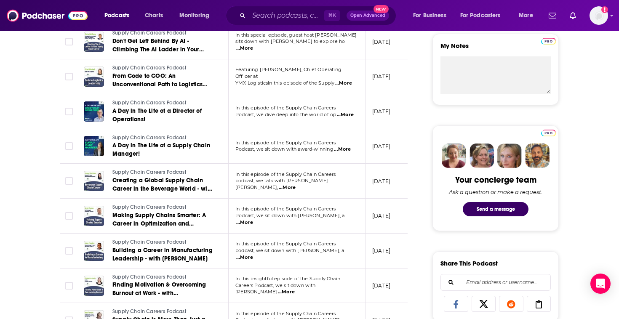
click at [335, 153] on p "Podcast, we sit down with award-winning ...More" at bounding box center [296, 149] width 123 height 7
click at [345, 148] on span "...More" at bounding box center [342, 149] width 17 height 7
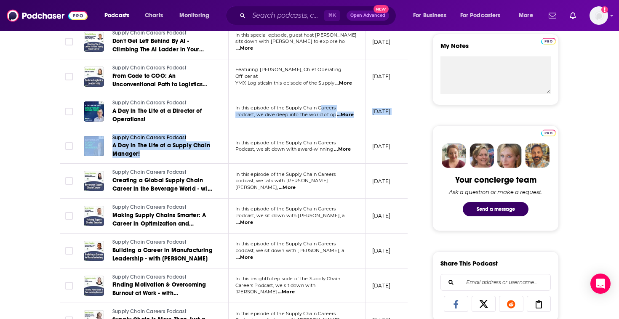
drag, startPoint x: 281, startPoint y: 138, endPoint x: 278, endPoint y: 110, distance: 27.9
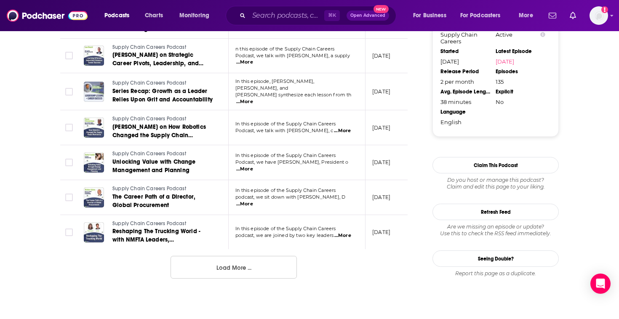
scroll to position [823, 0]
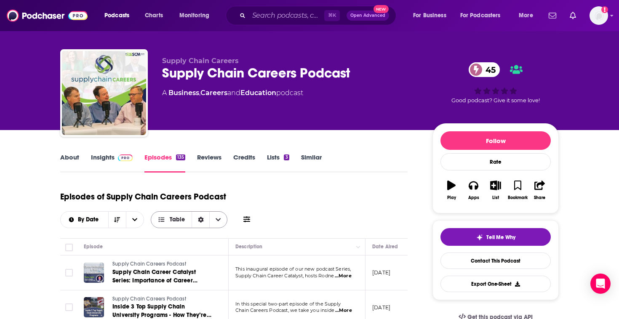
scroll to position [0, 0]
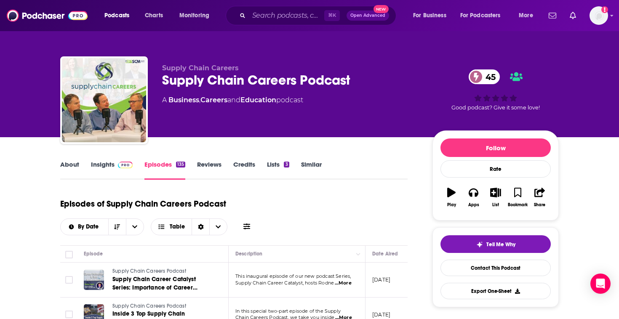
drag, startPoint x: 231, startPoint y: 48, endPoint x: 345, endPoint y: 147, distance: 150.4
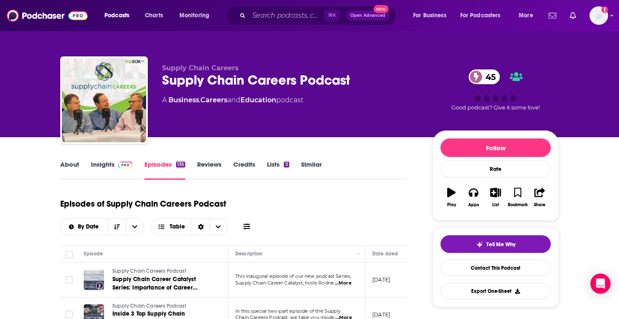
click at [75, 159] on div "About Insights Episodes 135 Reviews Credits Lists 3 Similar" at bounding box center [233, 169] width 347 height 21
click at [75, 170] on link "About" at bounding box center [69, 169] width 19 height 19
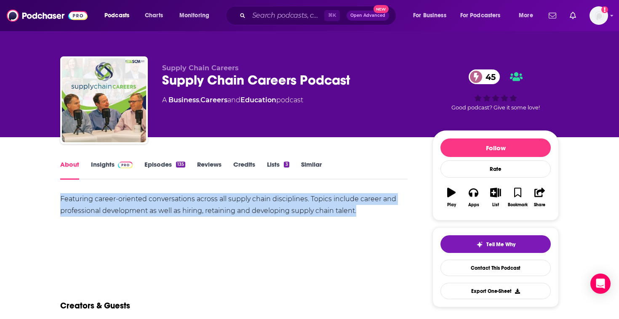
drag, startPoint x: 170, startPoint y: 217, endPoint x: 231, endPoint y: 166, distance: 79.3
drag, startPoint x: 222, startPoint y: 254, endPoint x: 222, endPoint y: 300, distance: 46.3
click at [222, 297] on div "Creators & Guests" at bounding box center [233, 301] width 347 height 41
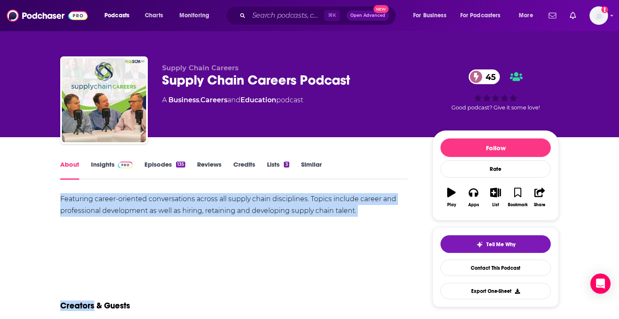
drag, startPoint x: 222, startPoint y: 297, endPoint x: 229, endPoint y: 177, distance: 119.8
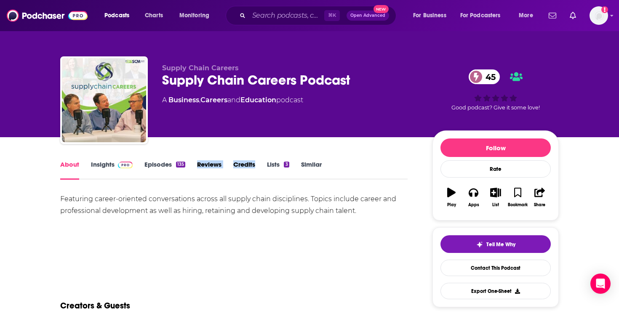
drag, startPoint x: 221, startPoint y: 147, endPoint x: 275, endPoint y: 263, distance: 127.6
drag, startPoint x: 275, startPoint y: 263, endPoint x: 294, endPoint y: 114, distance: 150.3
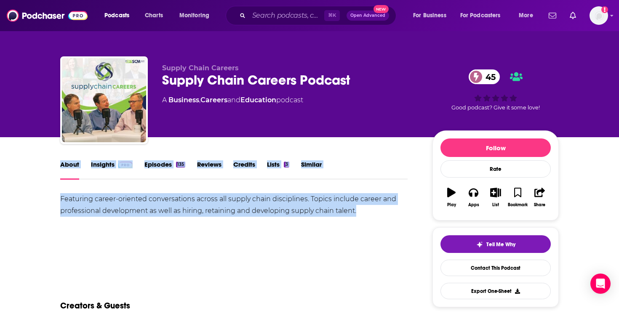
drag, startPoint x: 140, startPoint y: 226, endPoint x: 247, endPoint y: 285, distance: 122.2
click at [247, 285] on div "Creators & Guests" at bounding box center [233, 301] width 347 height 41
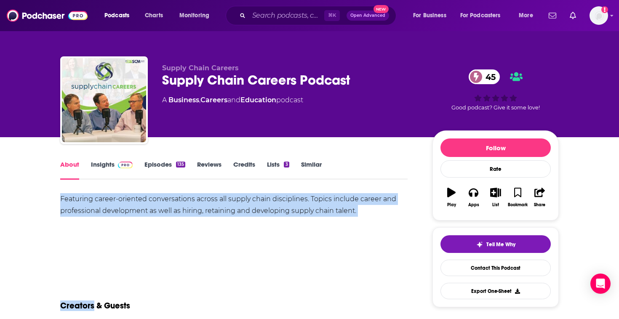
drag, startPoint x: 247, startPoint y: 285, endPoint x: 166, endPoint y: 191, distance: 124.5
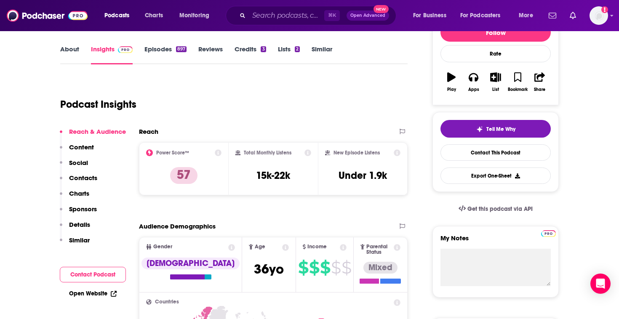
scroll to position [91, 0]
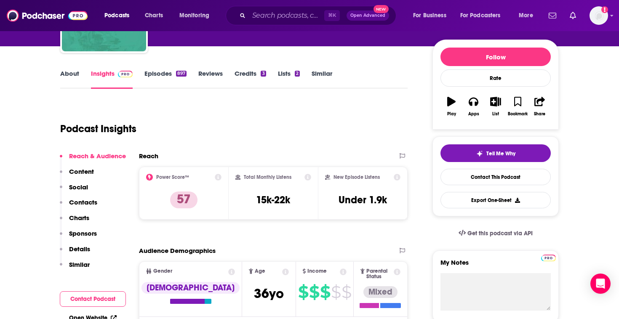
click at [75, 73] on link "About" at bounding box center [69, 78] width 19 height 19
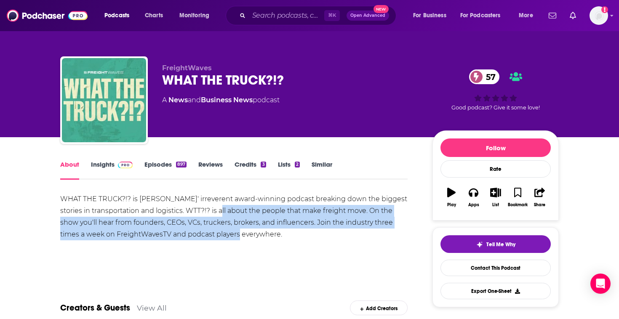
drag, startPoint x: 224, startPoint y: 205, endPoint x: 242, endPoint y: 234, distance: 34.0
click at [242, 234] on div "WHAT THE TRUCK?!? is FreightWaves' irreverent award-winning podcast breaking do…" at bounding box center [233, 216] width 347 height 47
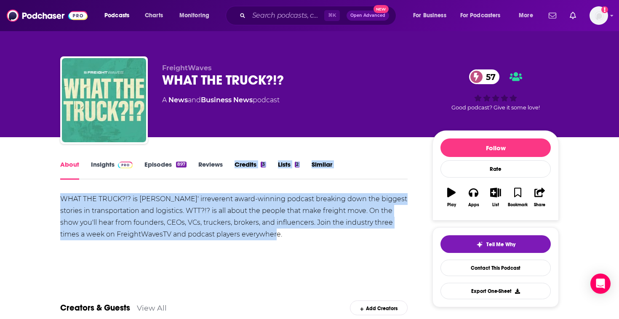
drag, startPoint x: 242, startPoint y: 234, endPoint x: 210, endPoint y: 184, distance: 59.2
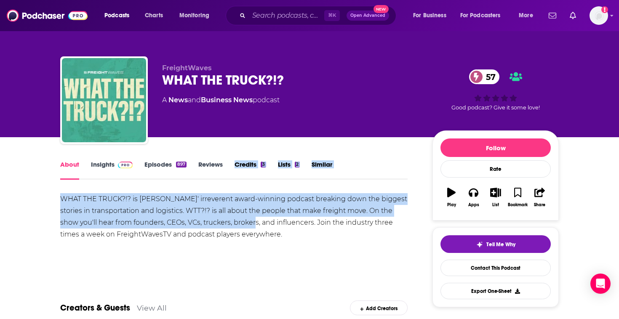
drag, startPoint x: 210, startPoint y: 184, endPoint x: 280, endPoint y: 254, distance: 98.3
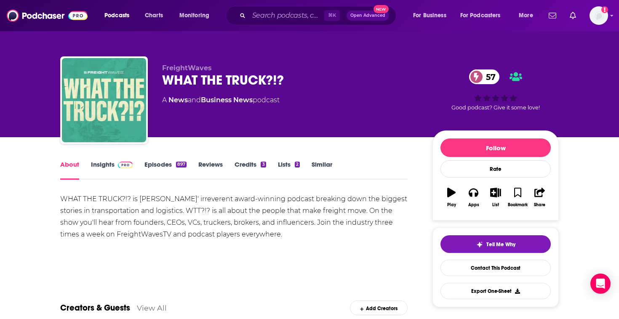
click at [295, 264] on div "Show More" at bounding box center [233, 263] width 347 height 14
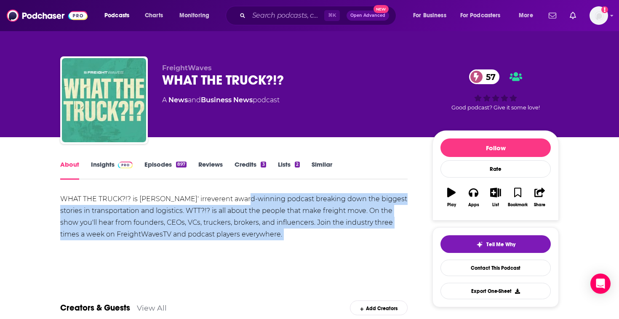
drag, startPoint x: 295, startPoint y: 264, endPoint x: 243, endPoint y: 203, distance: 80.1
click at [243, 203] on div "WHAT THE TRUCK?!? is FreightWaves' irreverent award-winning podcast breaking do…" at bounding box center [233, 231] width 347 height 77
click at [243, 203] on div "WHAT THE TRUCK?!? is FreightWaves' irreverent award-winning podcast breaking do…" at bounding box center [233, 216] width 347 height 47
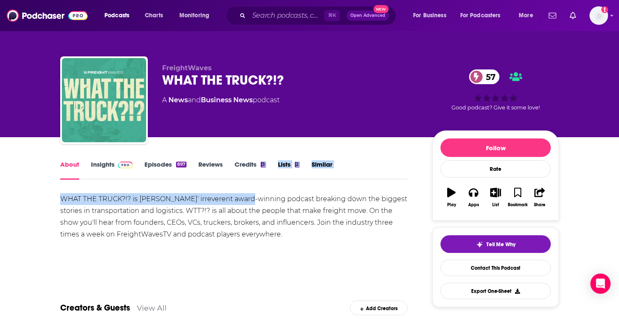
drag, startPoint x: 243, startPoint y: 203, endPoint x: 236, endPoint y: 184, distance: 20.7
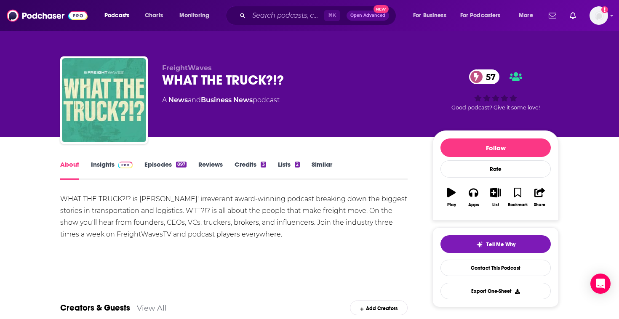
click at [228, 209] on div "WHAT THE TRUCK?!? is FreightWaves' irreverent award-winning podcast breaking do…" at bounding box center [233, 216] width 347 height 47
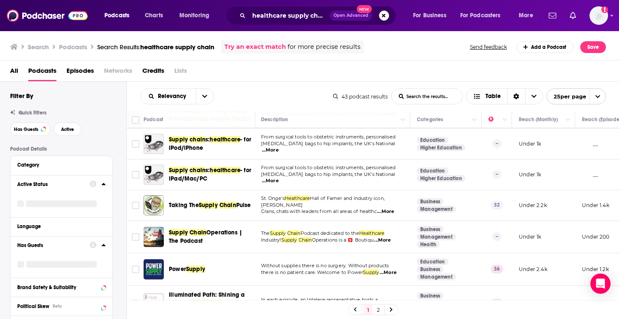
scroll to position [134, 2]
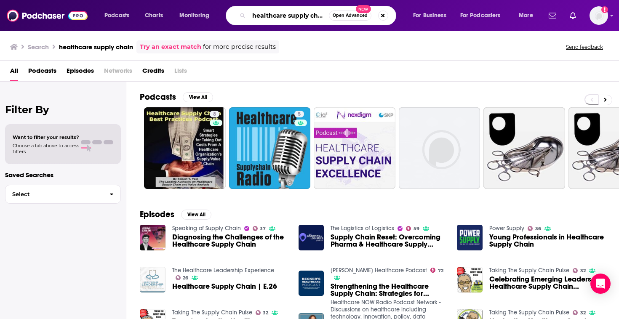
drag, startPoint x: 293, startPoint y: 16, endPoint x: 227, endPoint y: 14, distance: 66.1
click at [227, 14] on div "healthcare supply chain Open Advanced New" at bounding box center [311, 15] width 171 height 19
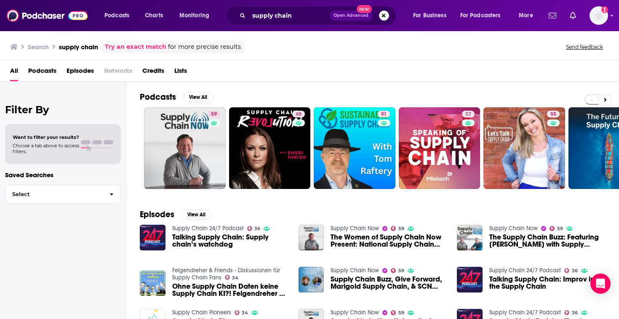
drag, startPoint x: 444, startPoint y: 169, endPoint x: 467, endPoint y: 8, distance: 162.9
click at [0, 0] on div "Podcasts Charts Monitoring supply chain Open Advanced New For Business For Podc…" at bounding box center [309, 159] width 619 height 319
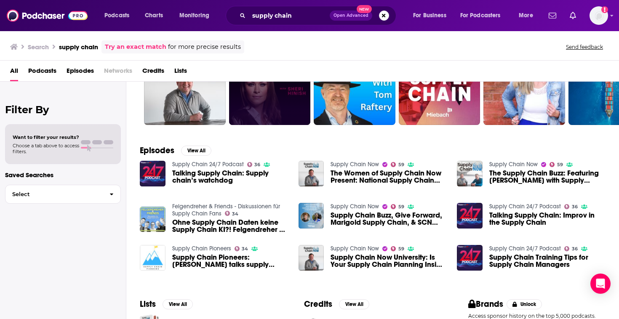
scroll to position [126, 0]
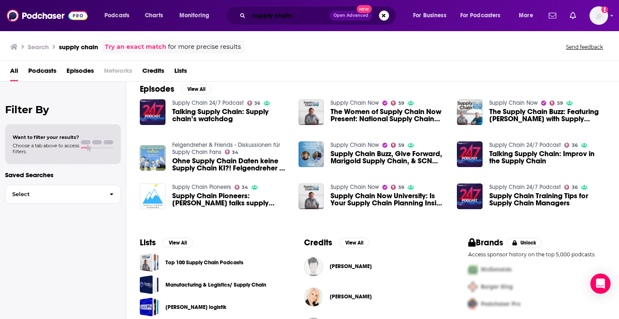
click at [295, 14] on input "supply chain" at bounding box center [289, 15] width 81 height 13
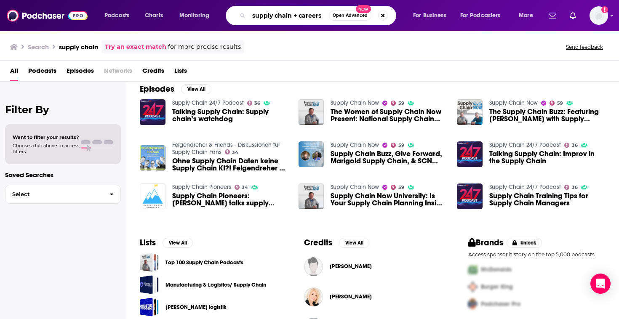
type input "supply chain + careers"
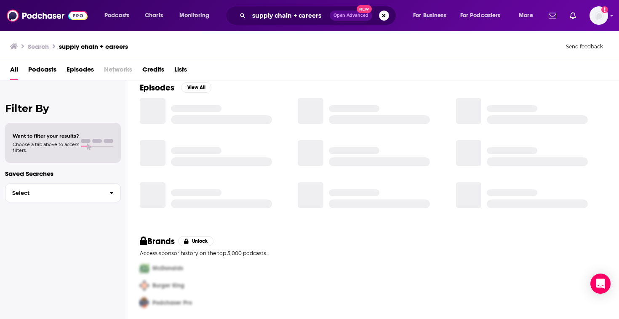
scroll to position [126, 0]
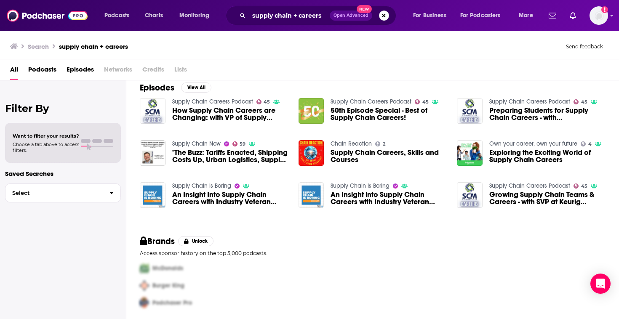
click at [42, 72] on span "Podcasts" at bounding box center [42, 71] width 28 height 17
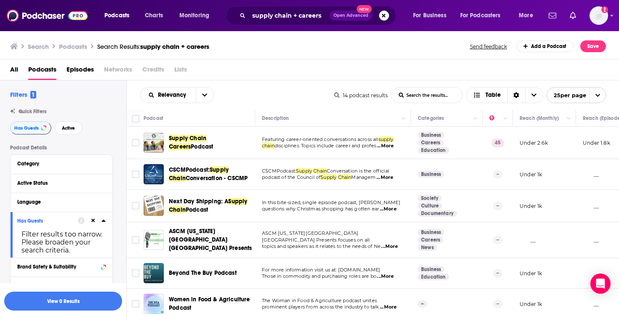
drag, startPoint x: 175, startPoint y: 135, endPoint x: 226, endPoint y: 0, distance: 144.5
click at [0, 0] on div "Podcasts Charts Monitoring supply chain + careers Open Advanced New For Busines…" at bounding box center [309, 159] width 619 height 319
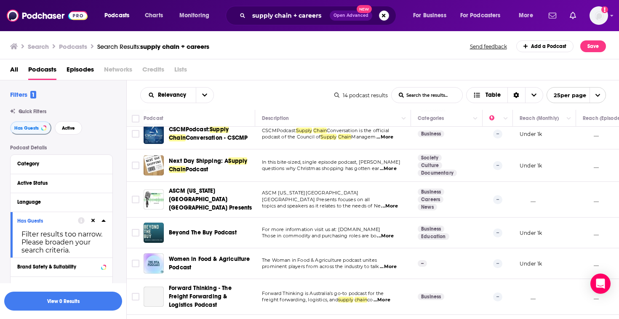
scroll to position [40, 0]
drag, startPoint x: 227, startPoint y: 164, endPoint x: 553, endPoint y: 2, distance: 364.7
click at [0, 0] on div "Podcasts Charts Monitoring supply chain + careers Open Advanced New For Busines…" at bounding box center [309, 159] width 619 height 319
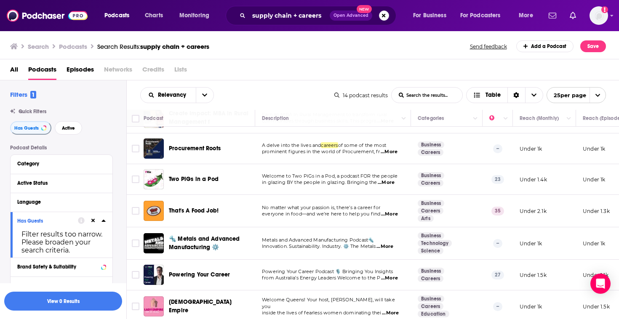
scroll to position [0, 0]
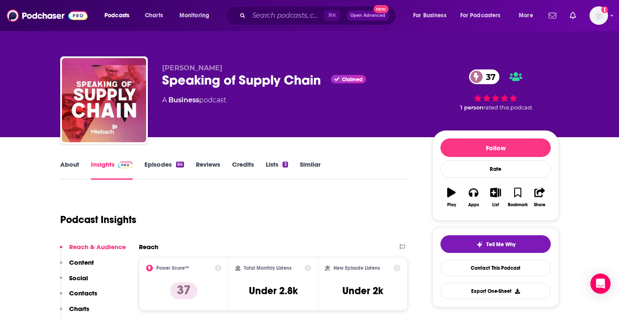
click at [298, 202] on div "Podcast Insights" at bounding box center [230, 214] width 341 height 43
click at [71, 163] on link "About" at bounding box center [69, 169] width 19 height 19
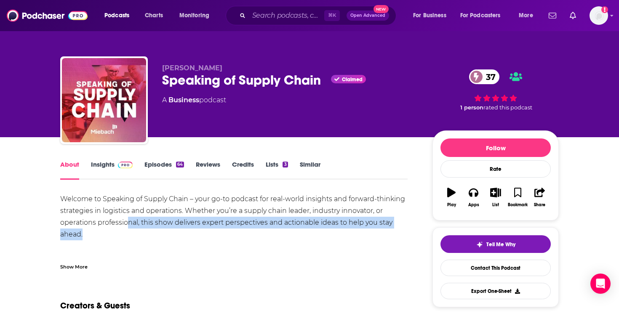
drag, startPoint x: 126, startPoint y: 219, endPoint x: 202, endPoint y: 248, distance: 81.8
click at [190, 231] on div "Welcome to Speaking of Supply Chain – your go-to podcast for real-world insight…" at bounding box center [233, 252] width 347 height 118
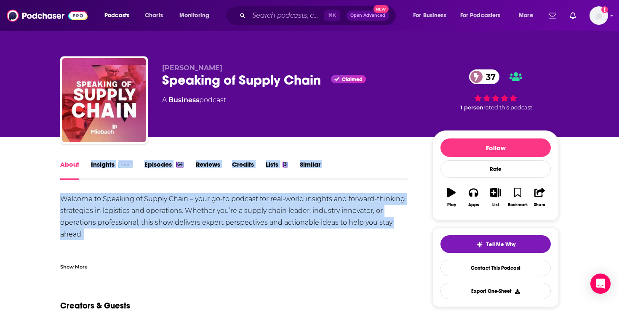
drag, startPoint x: 202, startPoint y: 248, endPoint x: 70, endPoint y: 182, distance: 147.1
drag, startPoint x: 47, startPoint y: 157, endPoint x: 116, endPoint y: 276, distance: 137.8
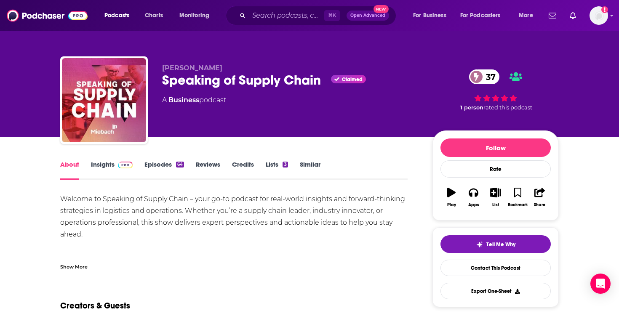
click at [104, 171] on link "Insights" at bounding box center [112, 169] width 42 height 19
